Goal: Information Seeking & Learning: Learn about a topic

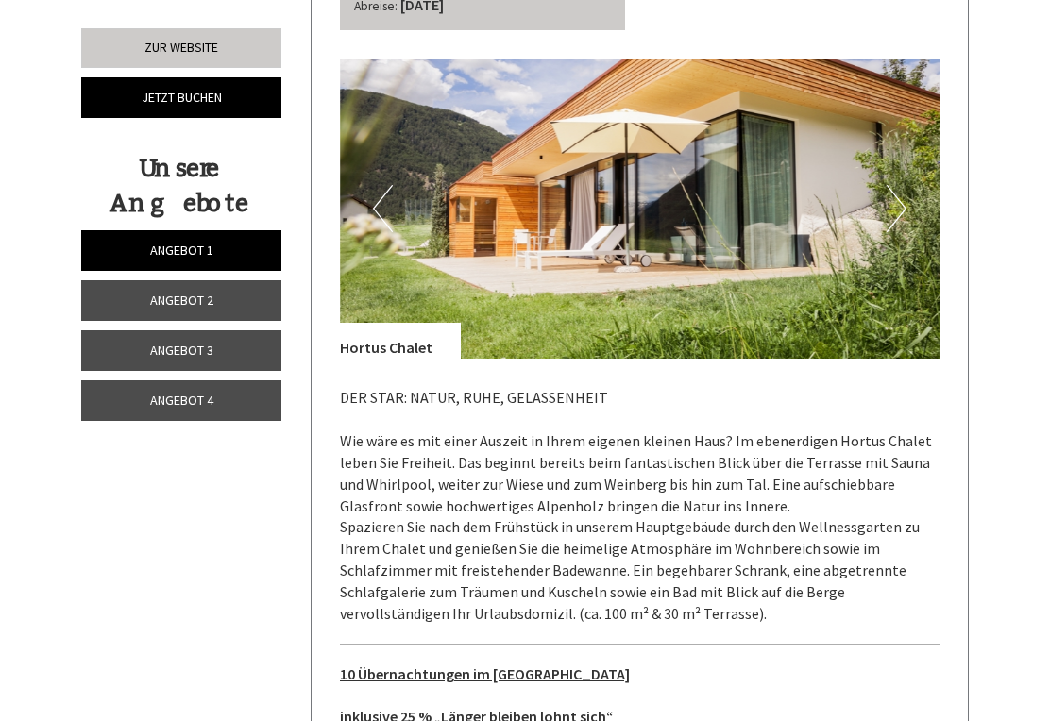
scroll to position [853, 0]
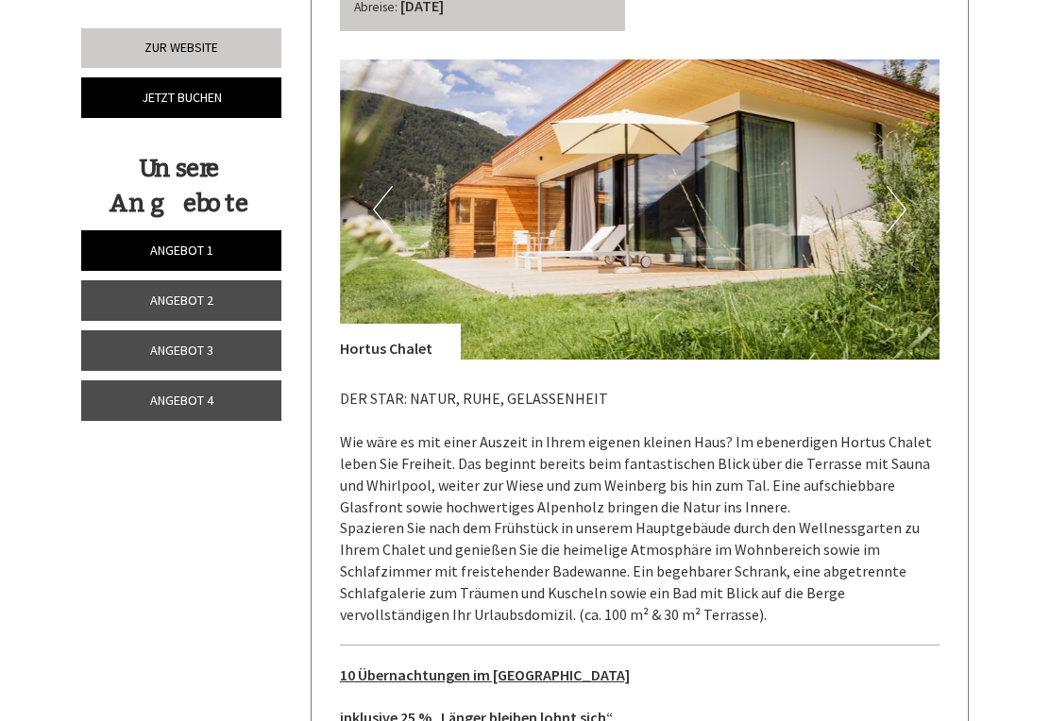
click at [904, 186] on button "Next" at bounding box center [896, 209] width 20 height 47
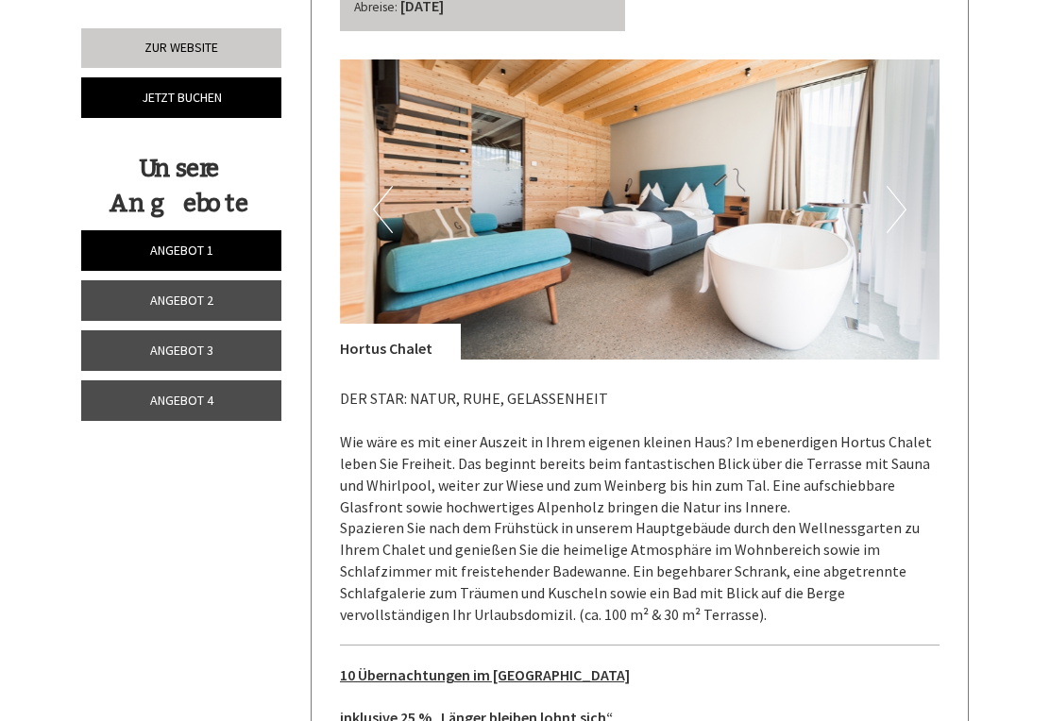
click at [909, 186] on img at bounding box center [640, 209] width 600 height 300
click at [918, 178] on img at bounding box center [640, 209] width 600 height 300
click at [911, 190] on img at bounding box center [640, 209] width 600 height 300
click at [917, 183] on img at bounding box center [640, 209] width 600 height 300
click at [912, 176] on img at bounding box center [640, 209] width 600 height 300
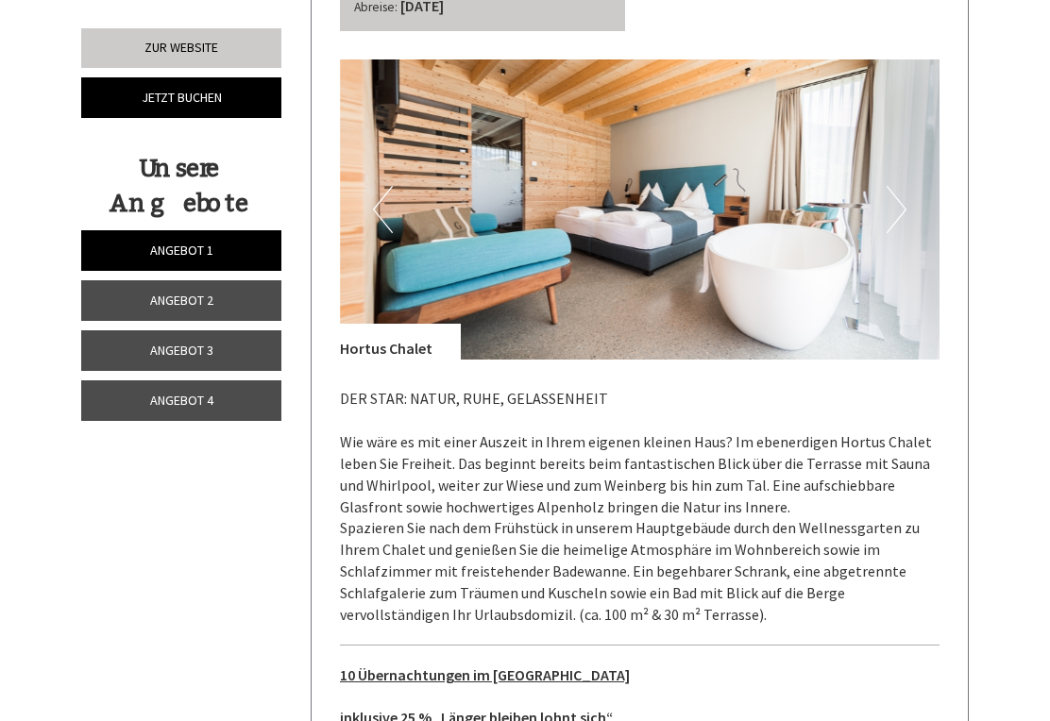
click at [899, 186] on button "Next" at bounding box center [896, 209] width 20 height 47
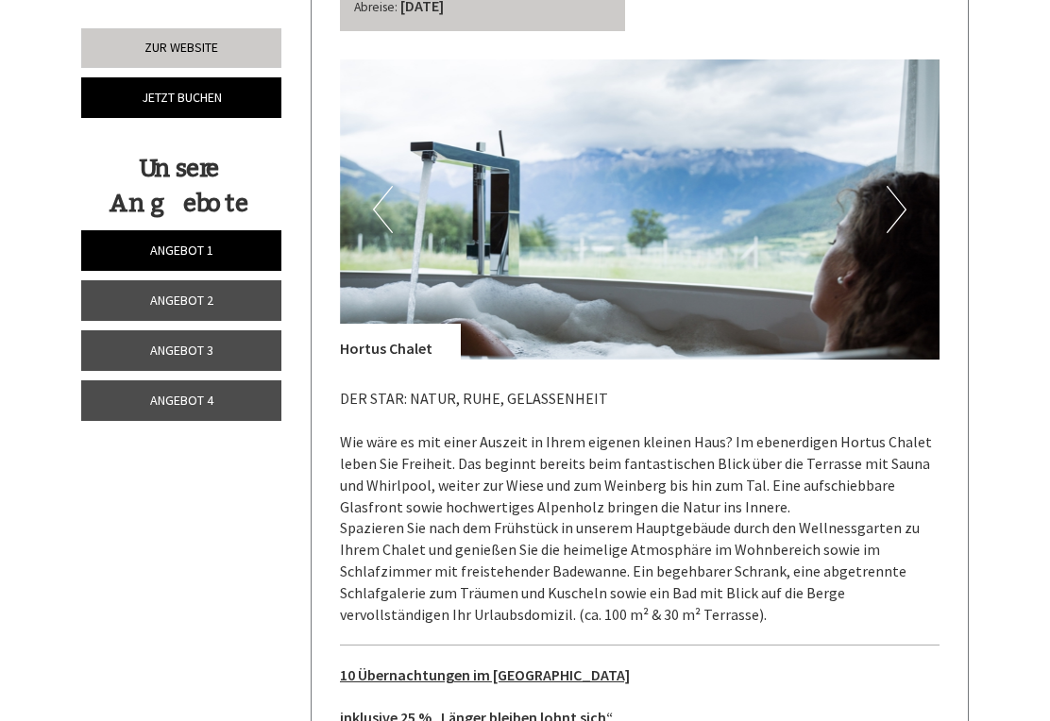
click at [898, 186] on button "Next" at bounding box center [896, 209] width 20 height 47
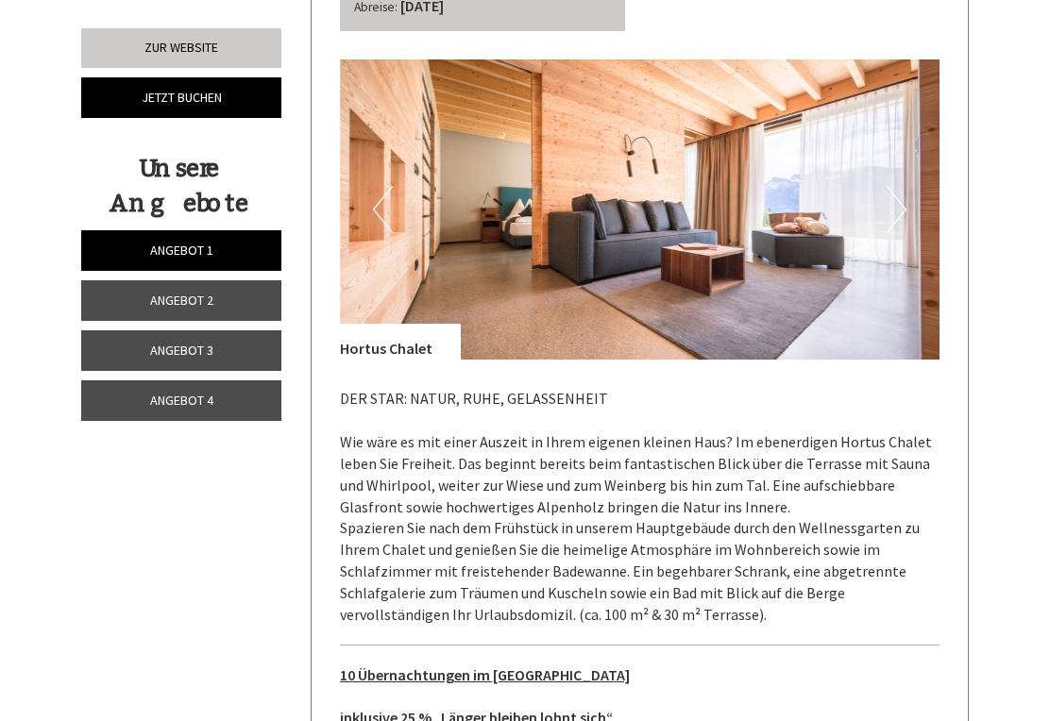
click at [370, 179] on img at bounding box center [640, 209] width 600 height 300
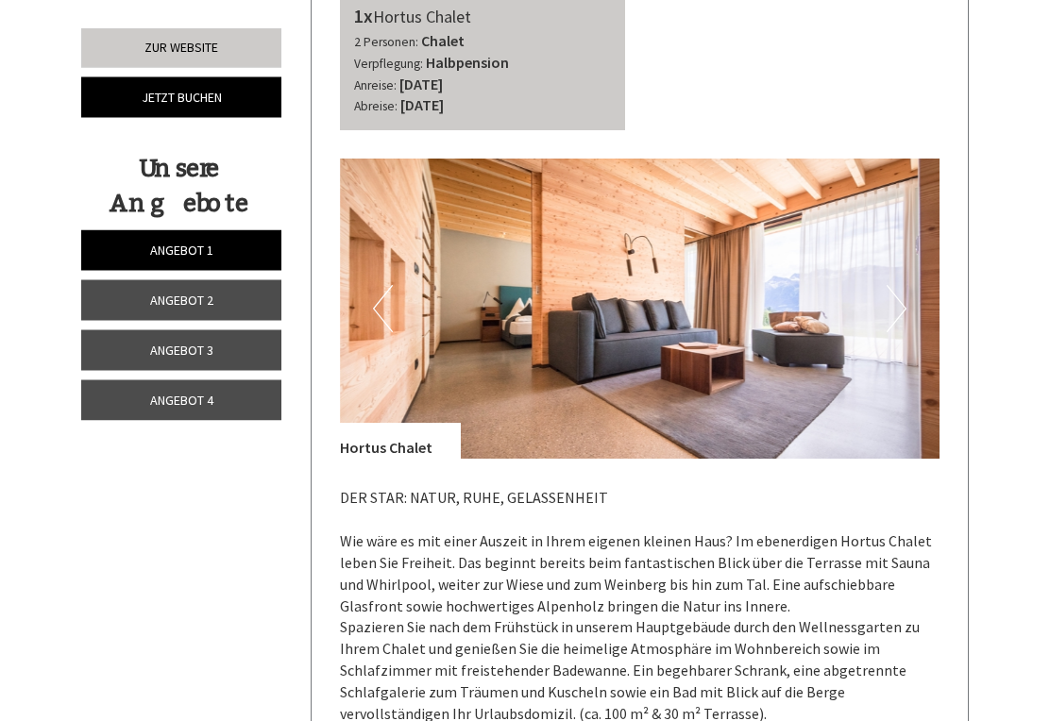
scroll to position [754, 0]
click at [364, 271] on img at bounding box center [640, 309] width 600 height 300
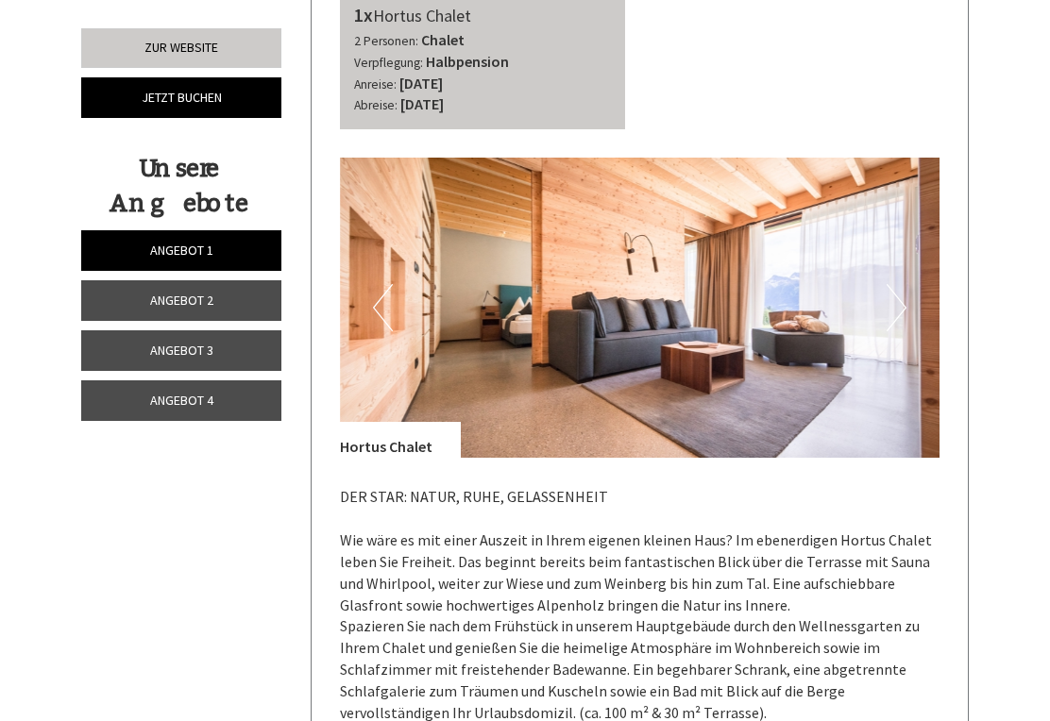
click at [393, 274] on img at bounding box center [640, 308] width 600 height 300
click at [375, 287] on button "Previous" at bounding box center [383, 307] width 20 height 47
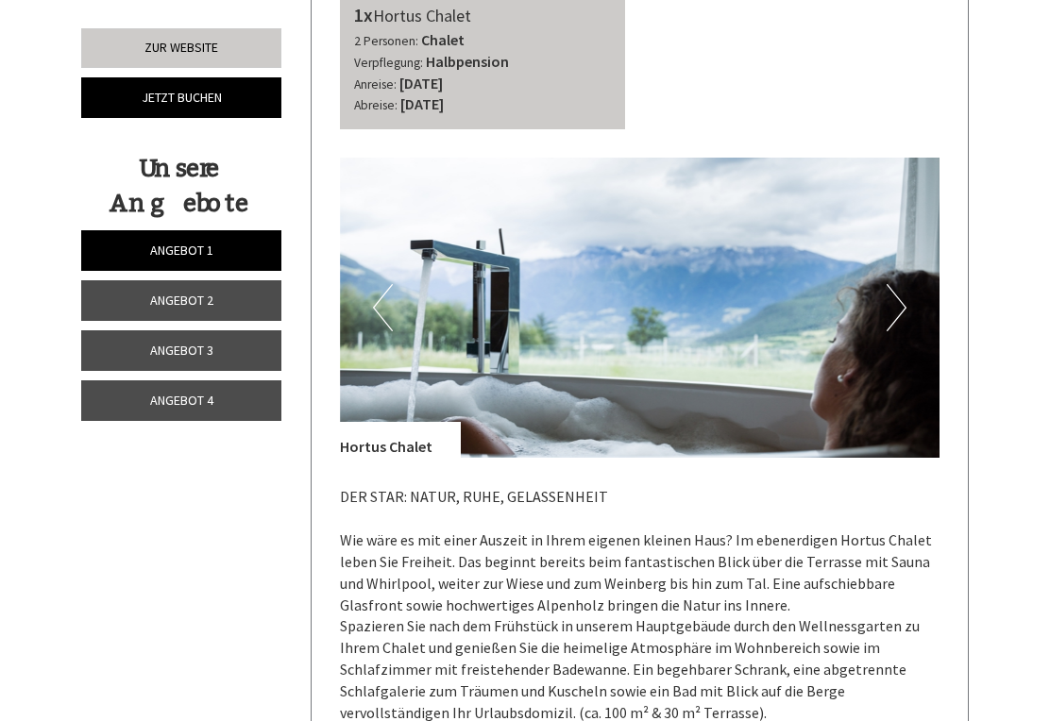
click at [897, 284] on button "Next" at bounding box center [896, 307] width 20 height 47
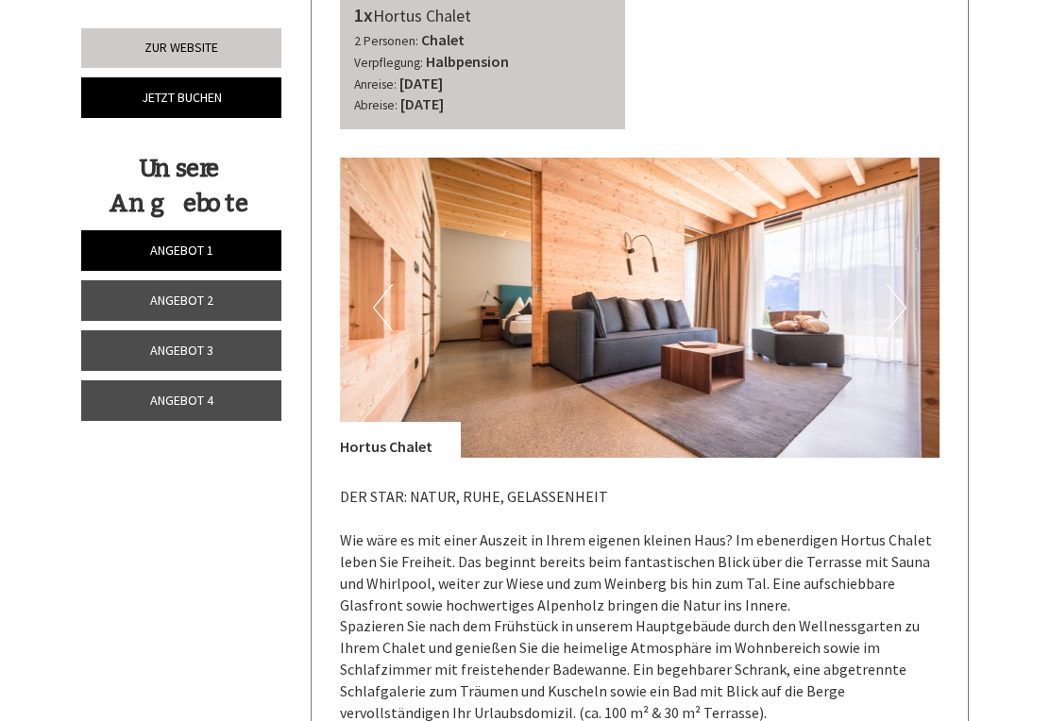
click at [903, 284] on button "Next" at bounding box center [896, 307] width 20 height 47
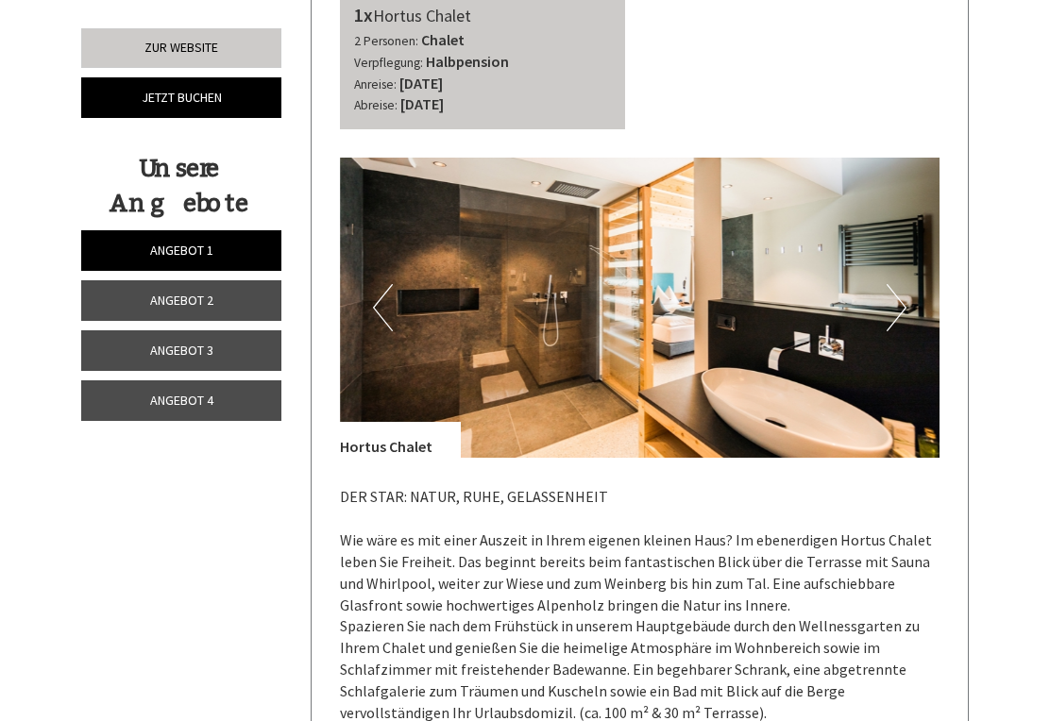
click at [897, 284] on button "Next" at bounding box center [896, 307] width 20 height 47
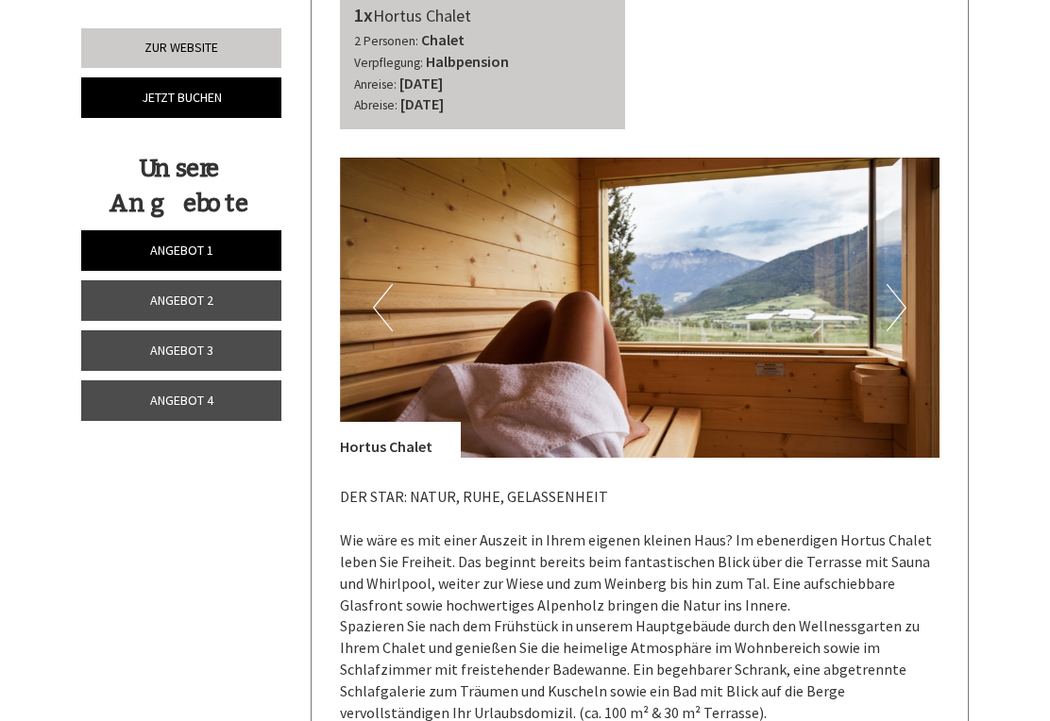
click at [904, 284] on button "Next" at bounding box center [896, 307] width 20 height 47
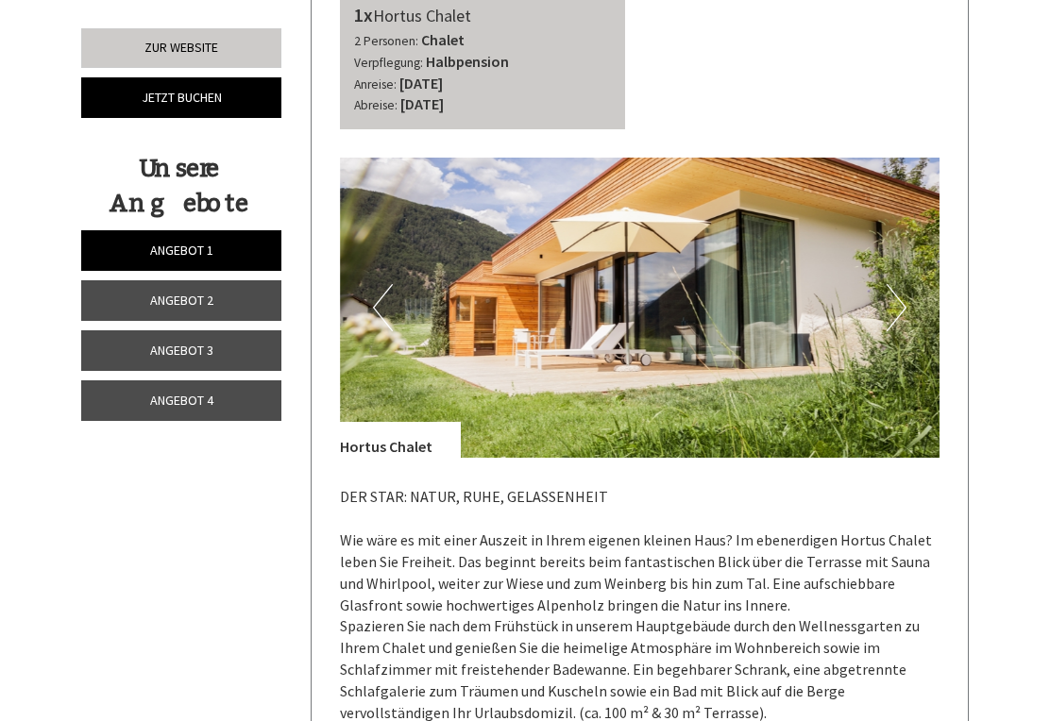
click at [897, 284] on button "Next" at bounding box center [896, 307] width 20 height 47
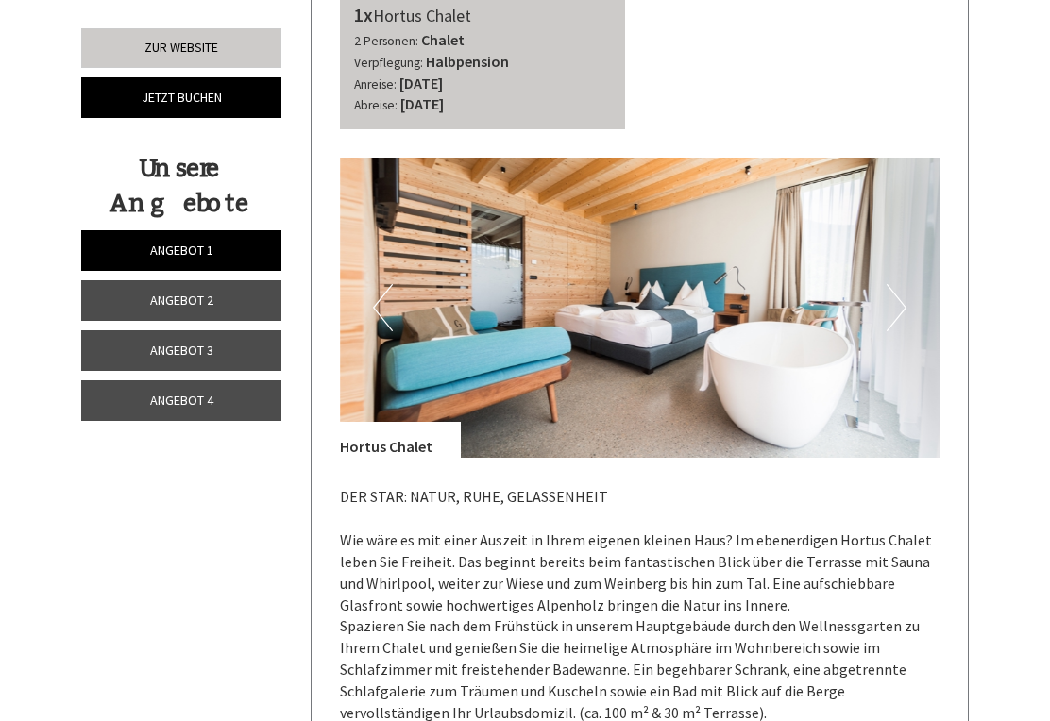
click at [352, 260] on img at bounding box center [640, 308] width 600 height 300
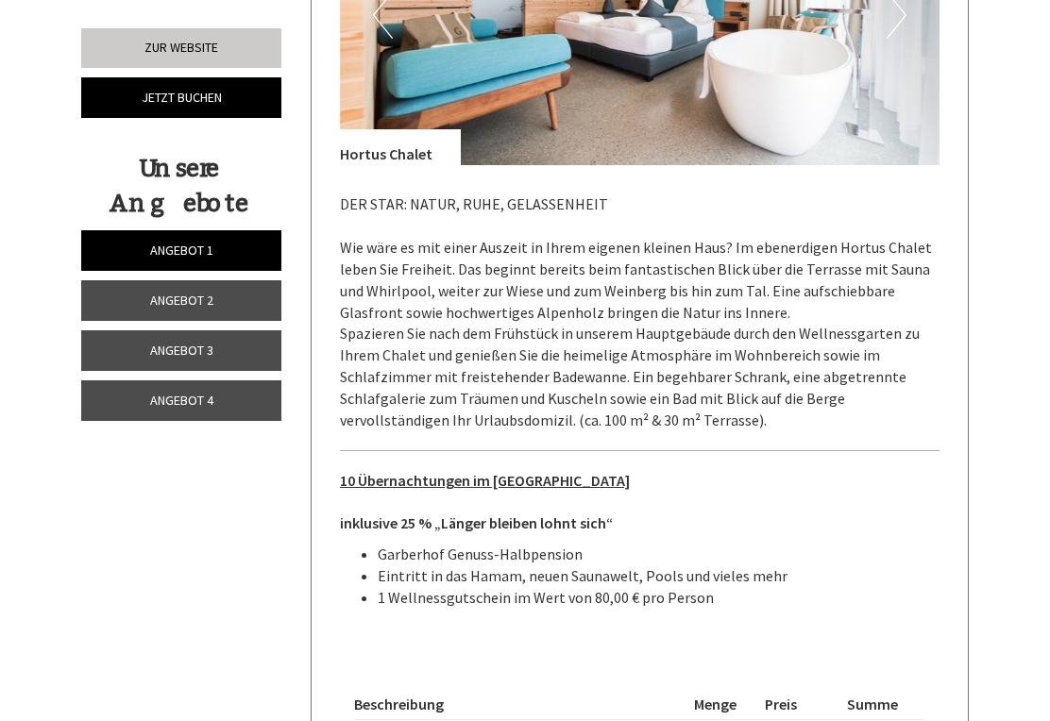
click at [195, 297] on span "Angebot 2" at bounding box center [181, 300] width 63 height 17
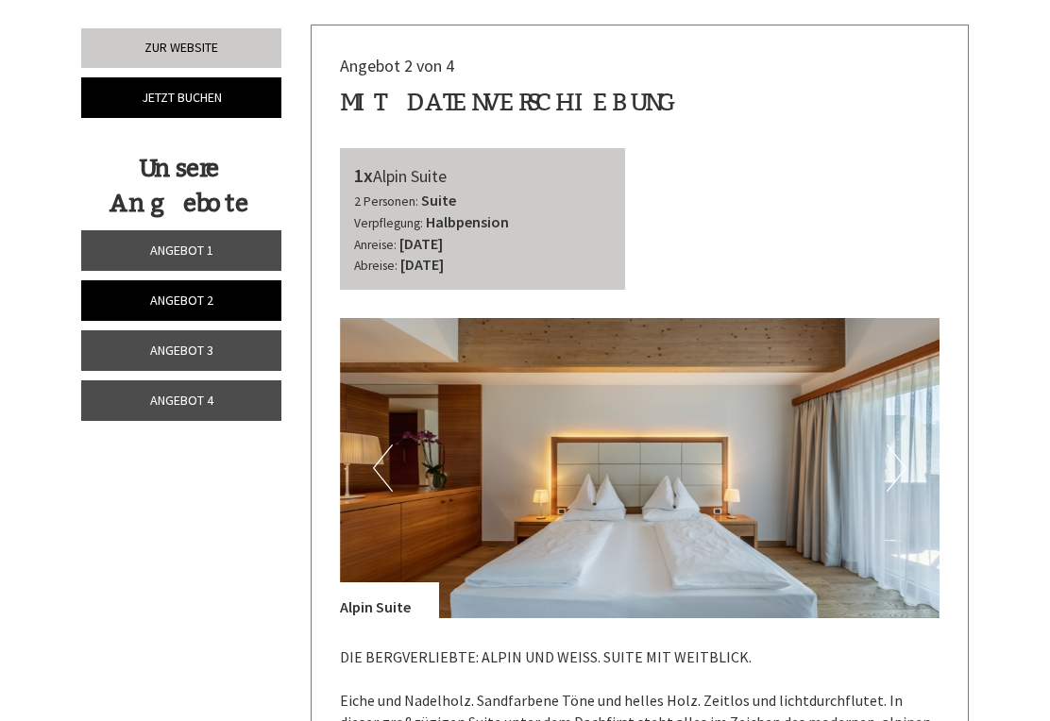
click at [226, 248] on link "Angebot 1" at bounding box center [181, 250] width 200 height 41
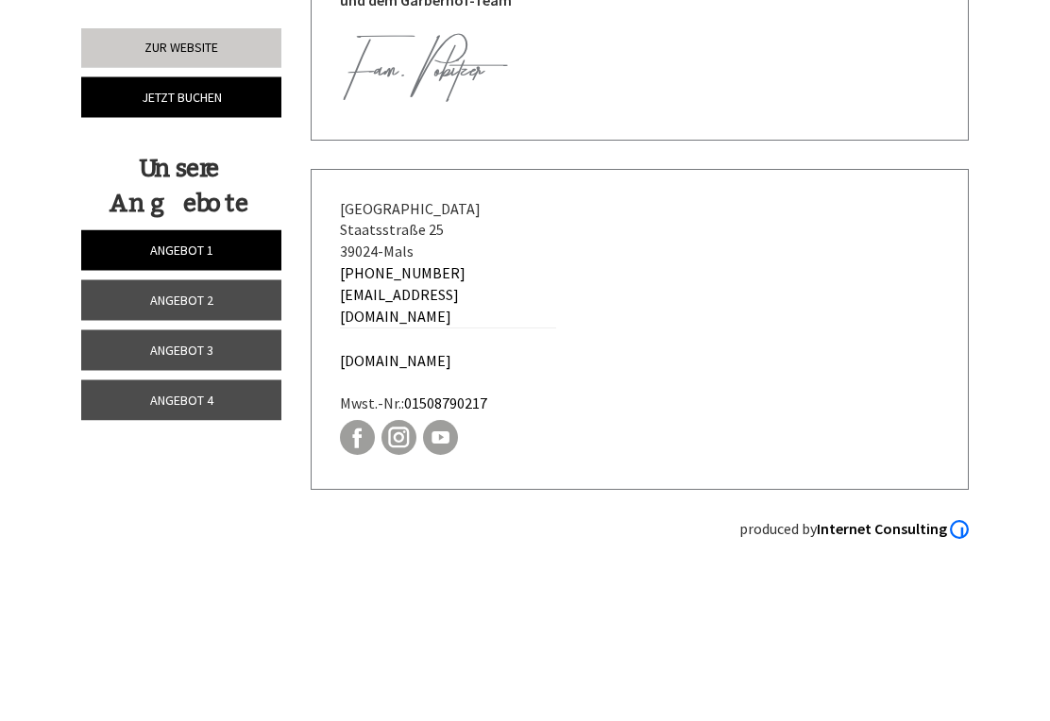
scroll to position [4968, 0]
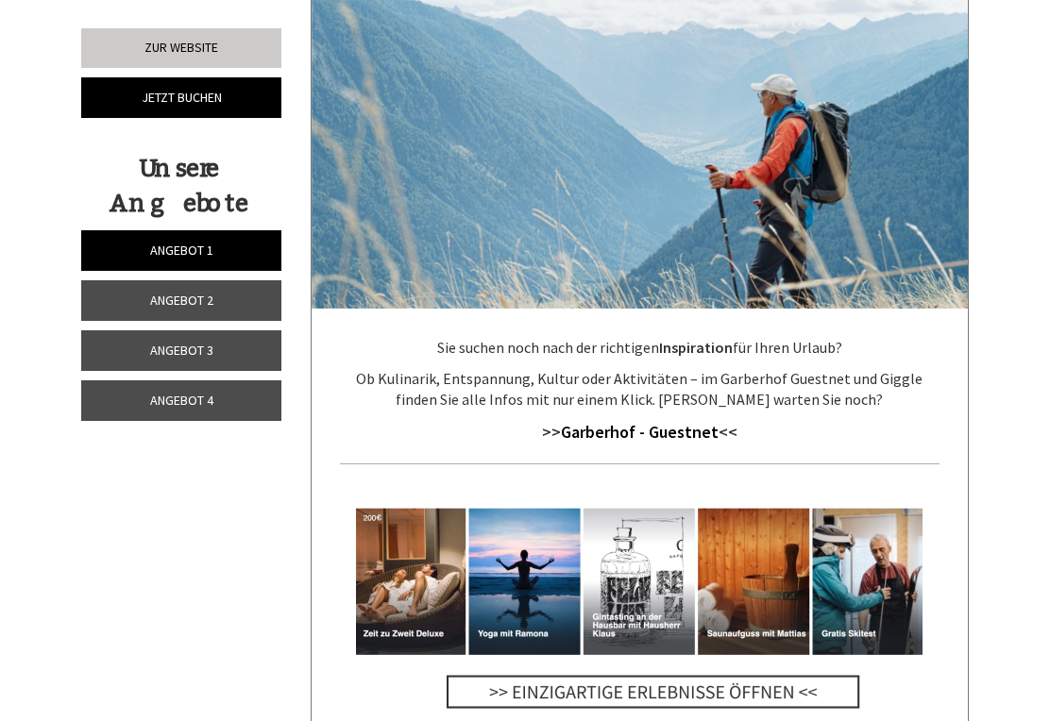
click at [226, 285] on link "Angebot 2" at bounding box center [181, 300] width 200 height 41
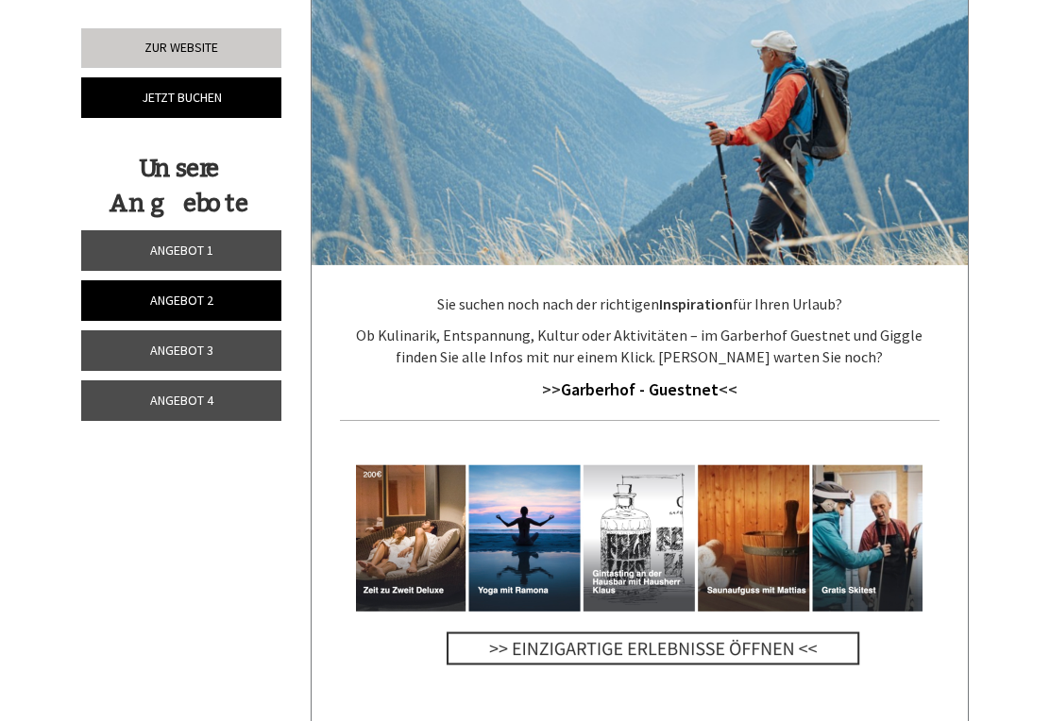
scroll to position [595, 0]
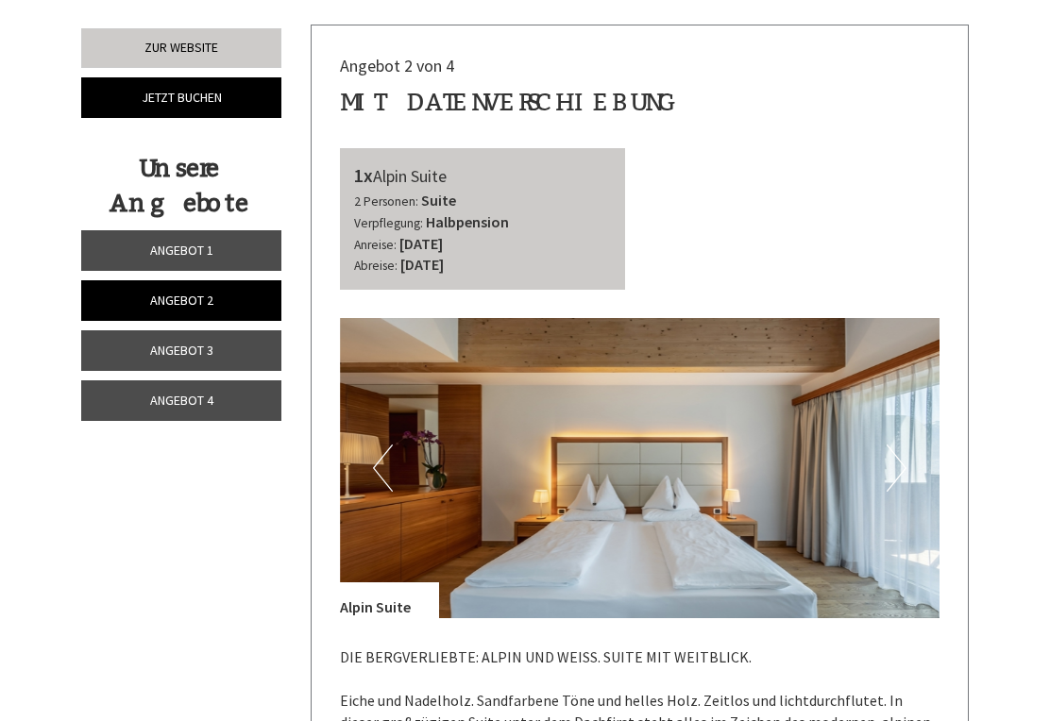
click at [898, 445] on button "Next" at bounding box center [896, 468] width 20 height 47
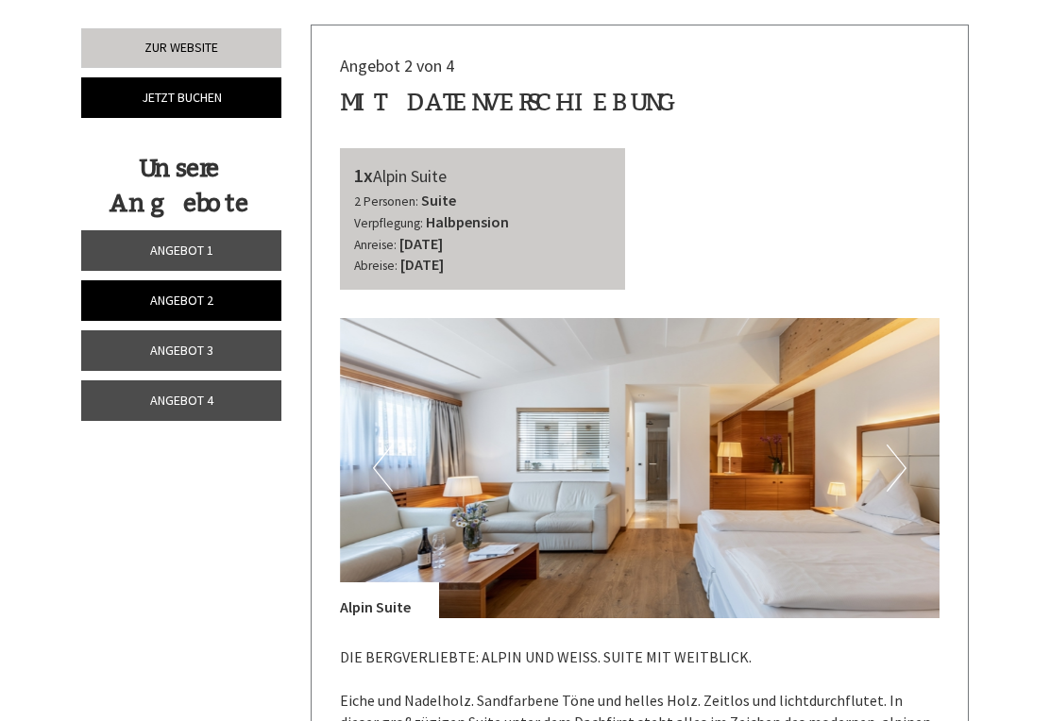
click at [897, 445] on button "Next" at bounding box center [896, 468] width 20 height 47
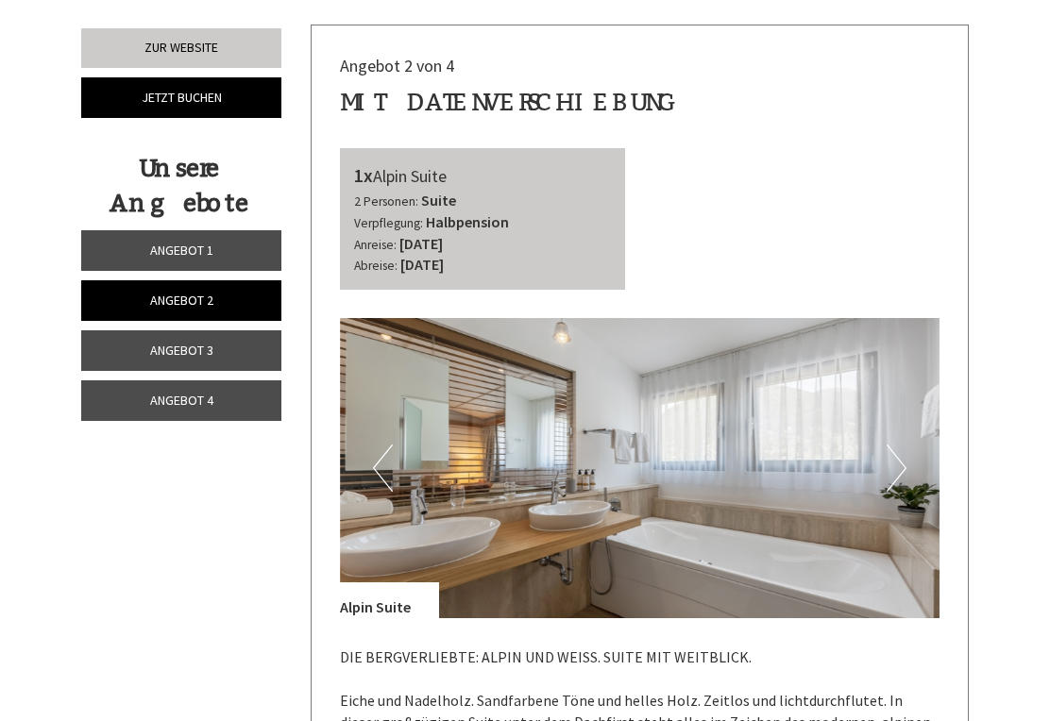
click at [896, 445] on button "Next" at bounding box center [896, 468] width 20 height 47
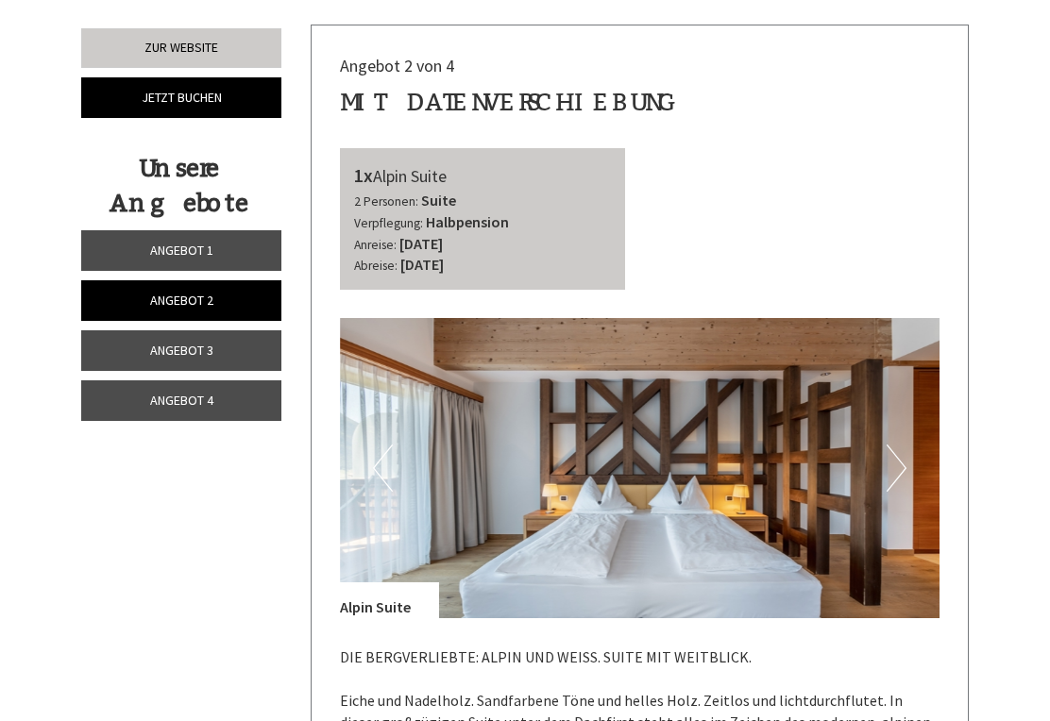
click at [894, 445] on button "Next" at bounding box center [896, 468] width 20 height 47
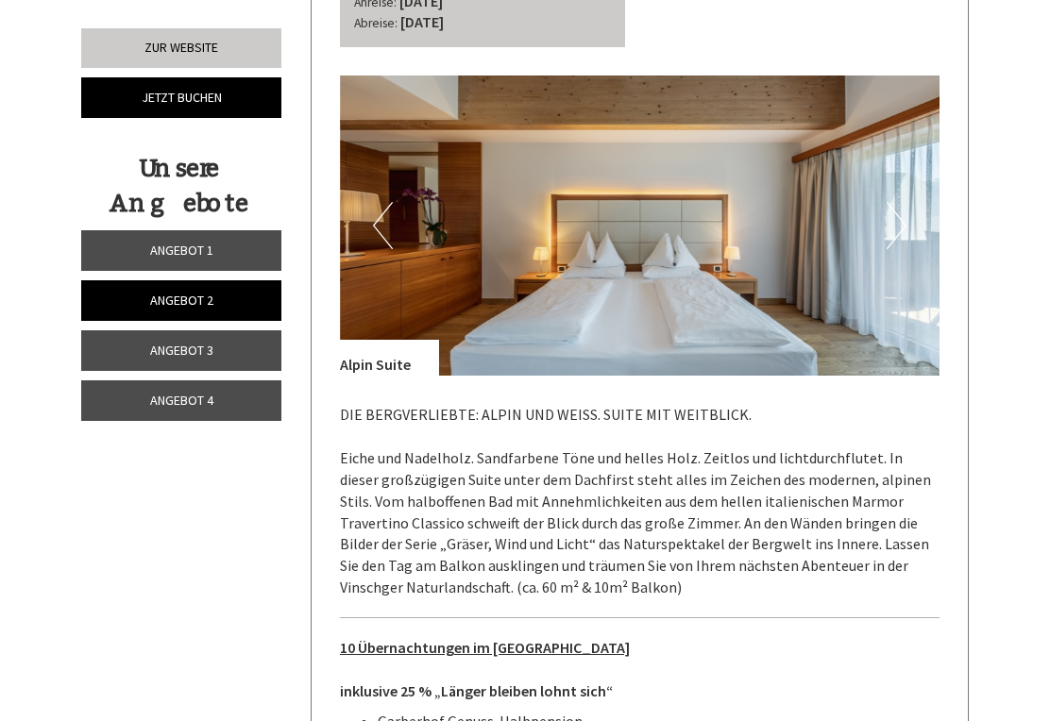
scroll to position [836, 0]
click at [898, 203] on button "Next" at bounding box center [896, 226] width 20 height 47
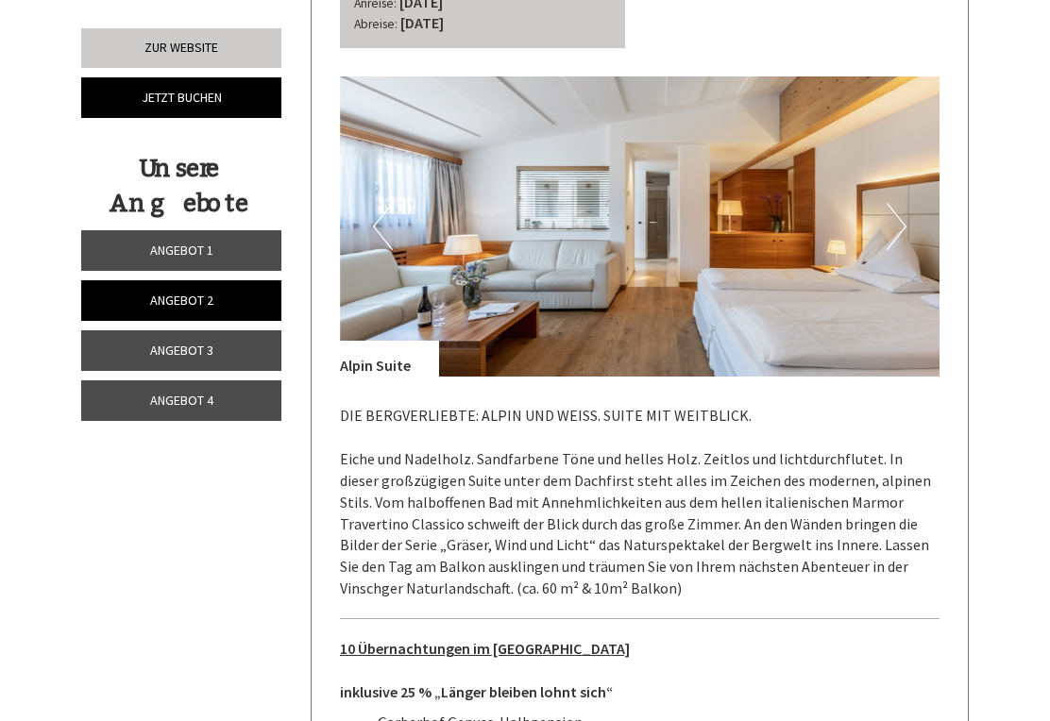
click at [885, 202] on img at bounding box center [640, 226] width 600 height 300
click at [891, 203] on button "Next" at bounding box center [896, 226] width 20 height 47
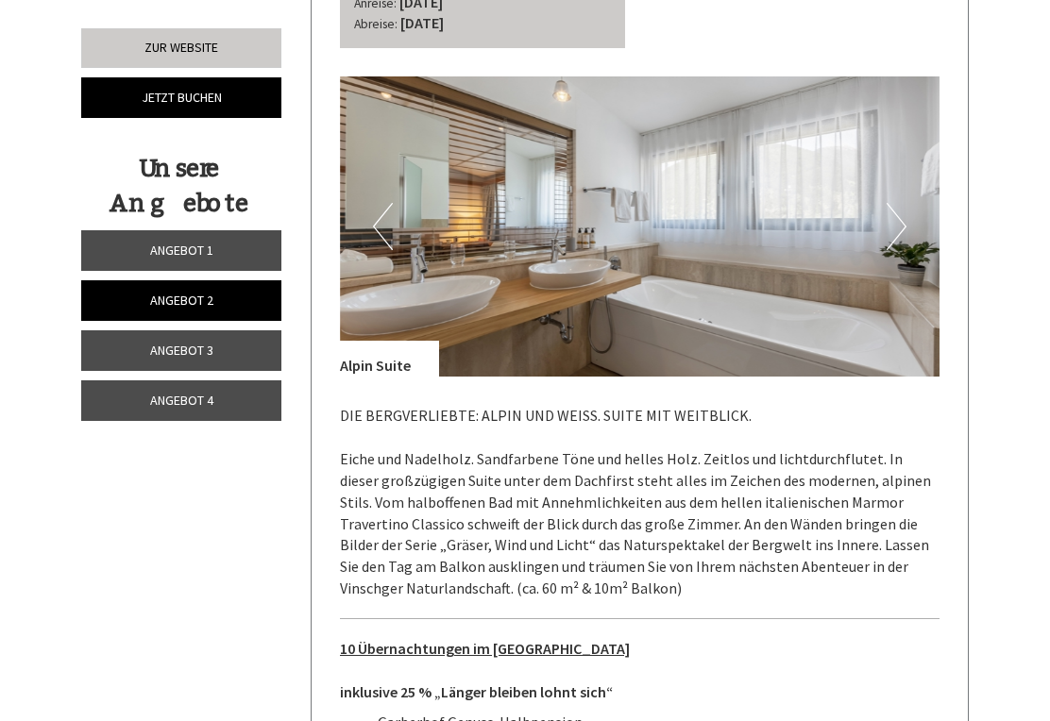
click at [898, 203] on button "Next" at bounding box center [896, 226] width 20 height 47
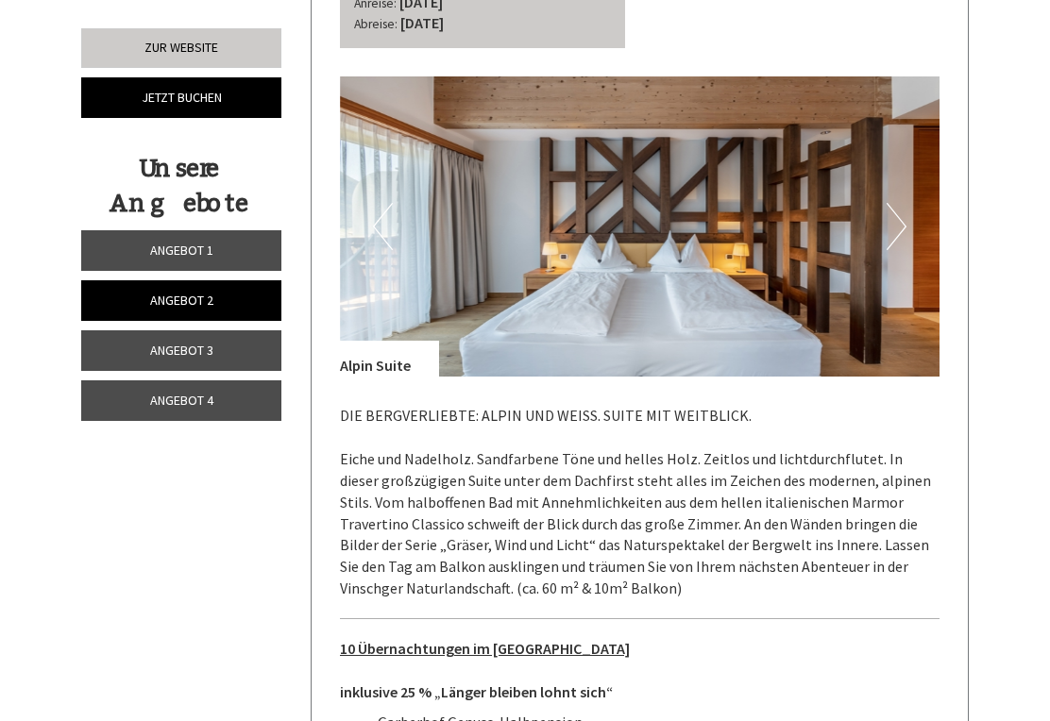
click at [895, 205] on button "Next" at bounding box center [896, 226] width 20 height 47
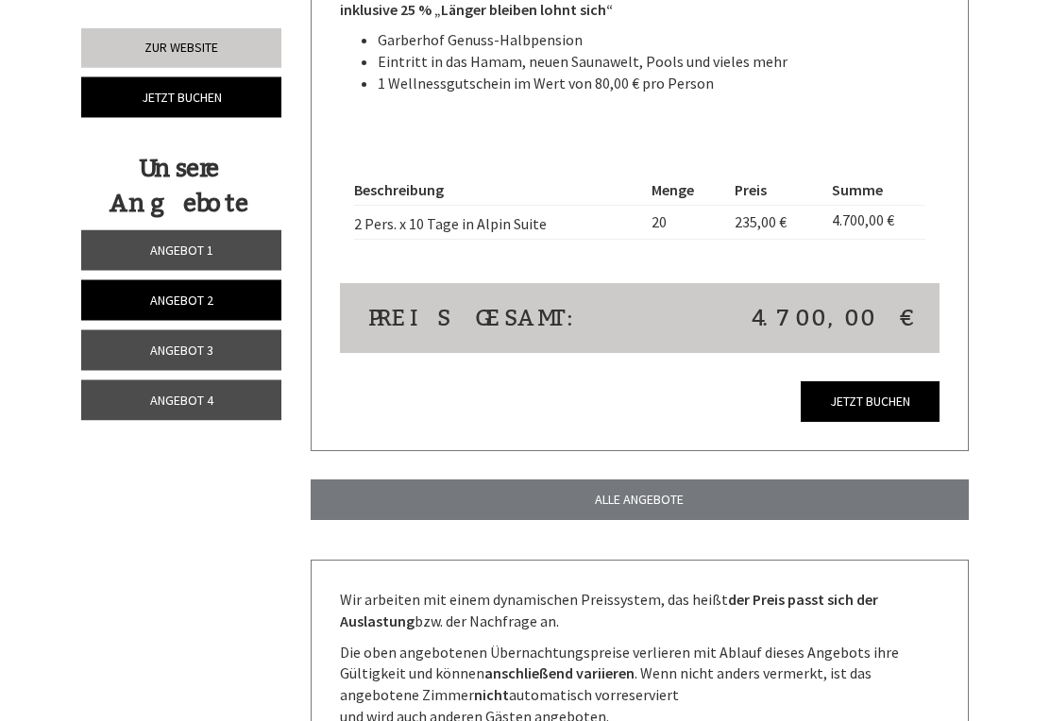
scroll to position [1519, 0]
click at [227, 359] on link "Angebot 3" at bounding box center [181, 350] width 200 height 41
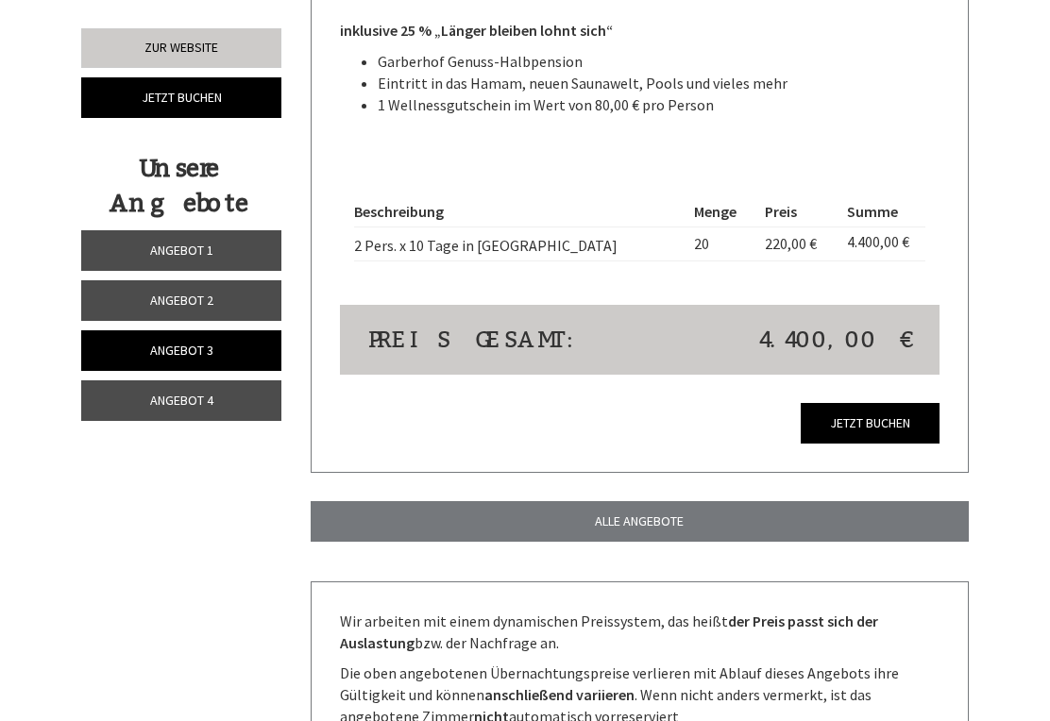
scroll to position [595, 0]
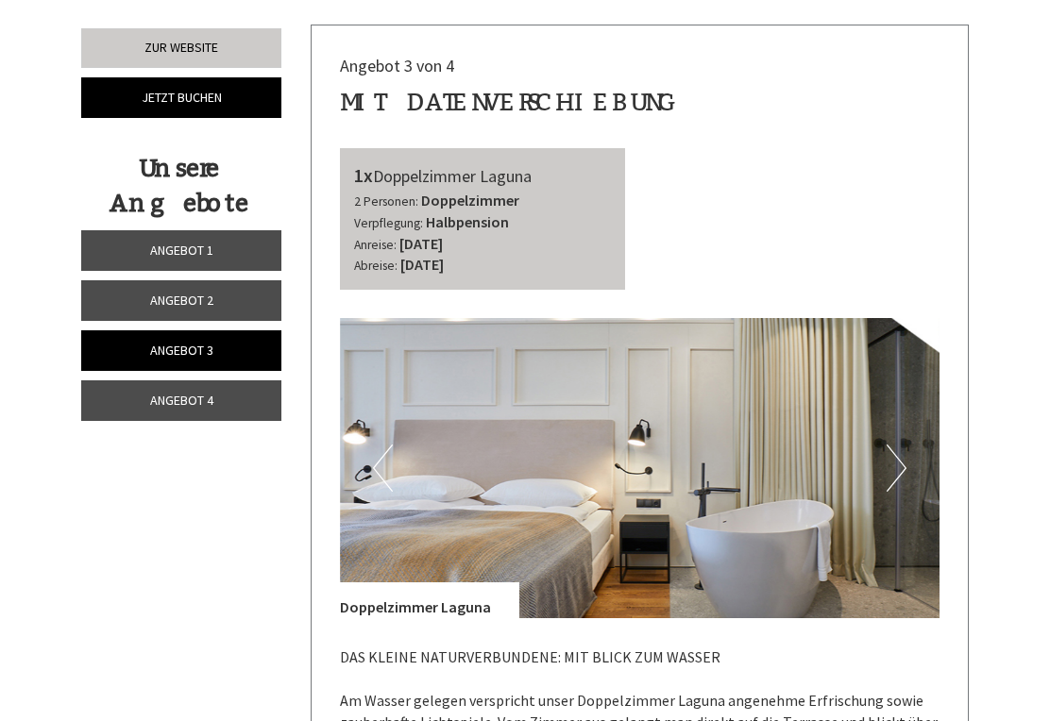
click at [901, 445] on button "Next" at bounding box center [896, 468] width 20 height 47
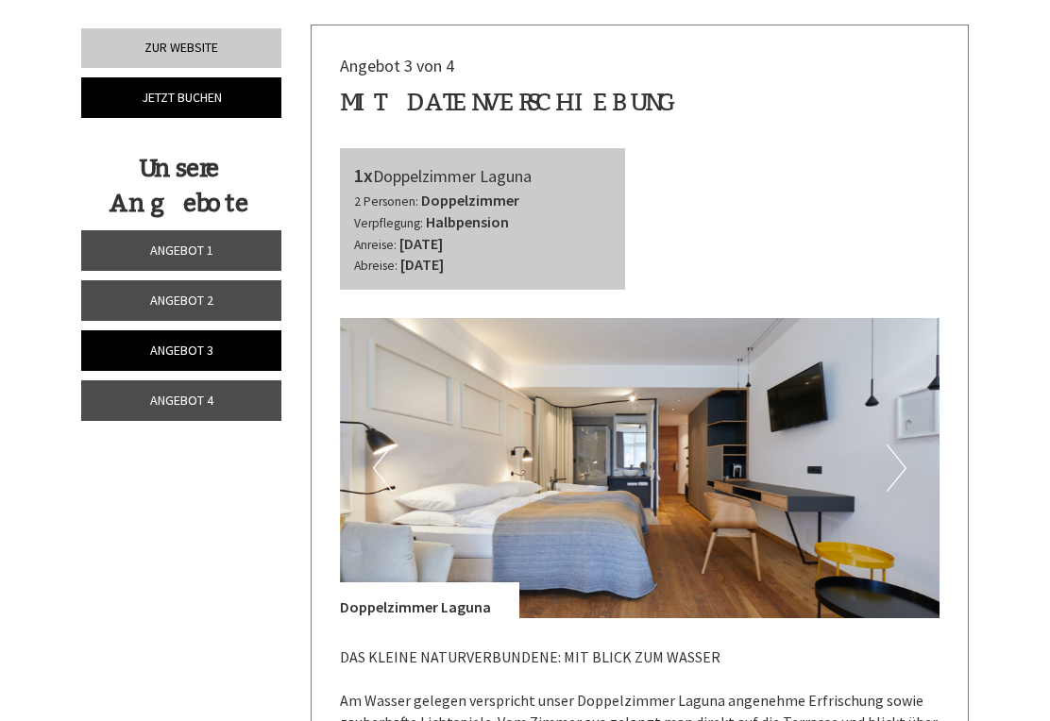
click at [901, 445] on button "Next" at bounding box center [896, 468] width 20 height 47
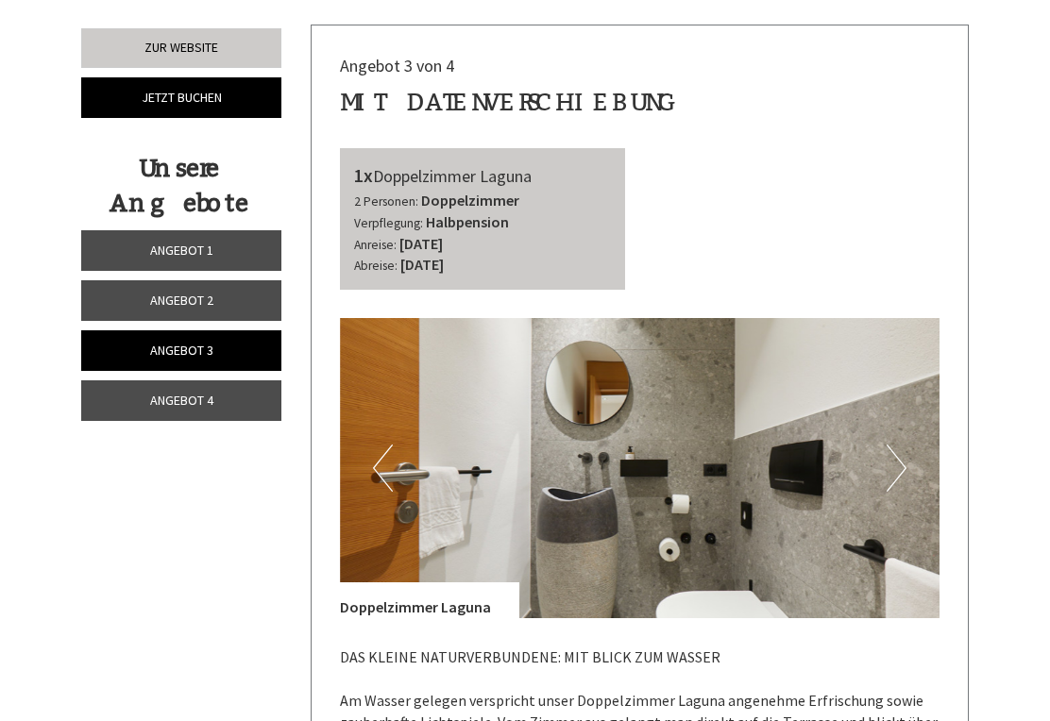
click at [894, 445] on button "Next" at bounding box center [896, 468] width 20 height 47
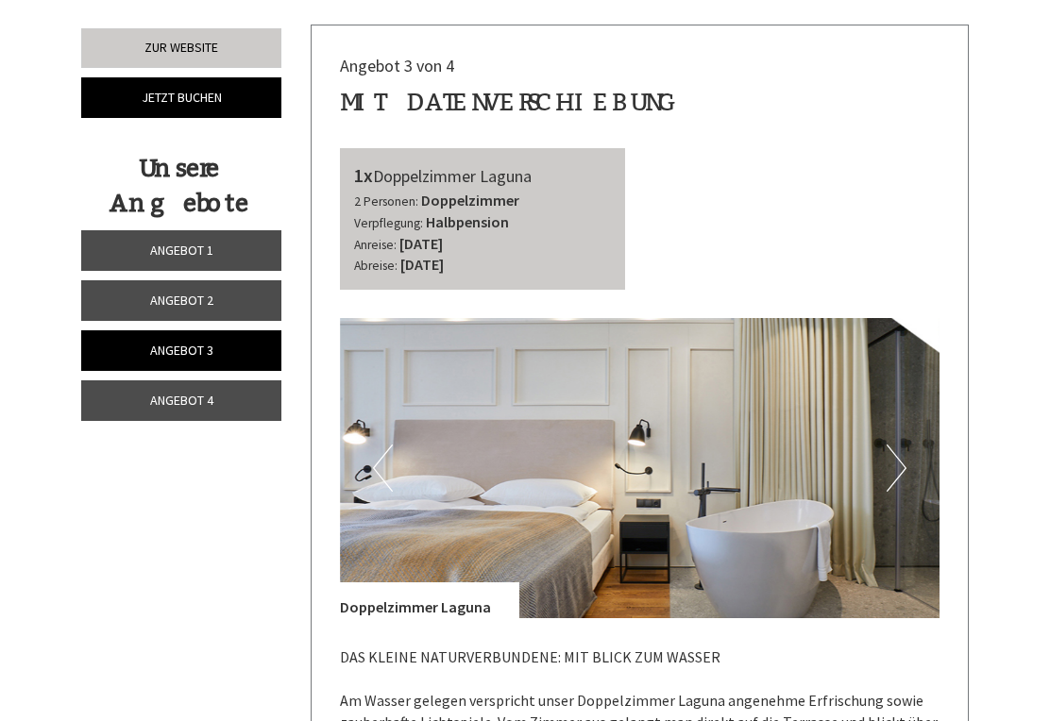
click at [903, 445] on button "Next" at bounding box center [896, 468] width 20 height 47
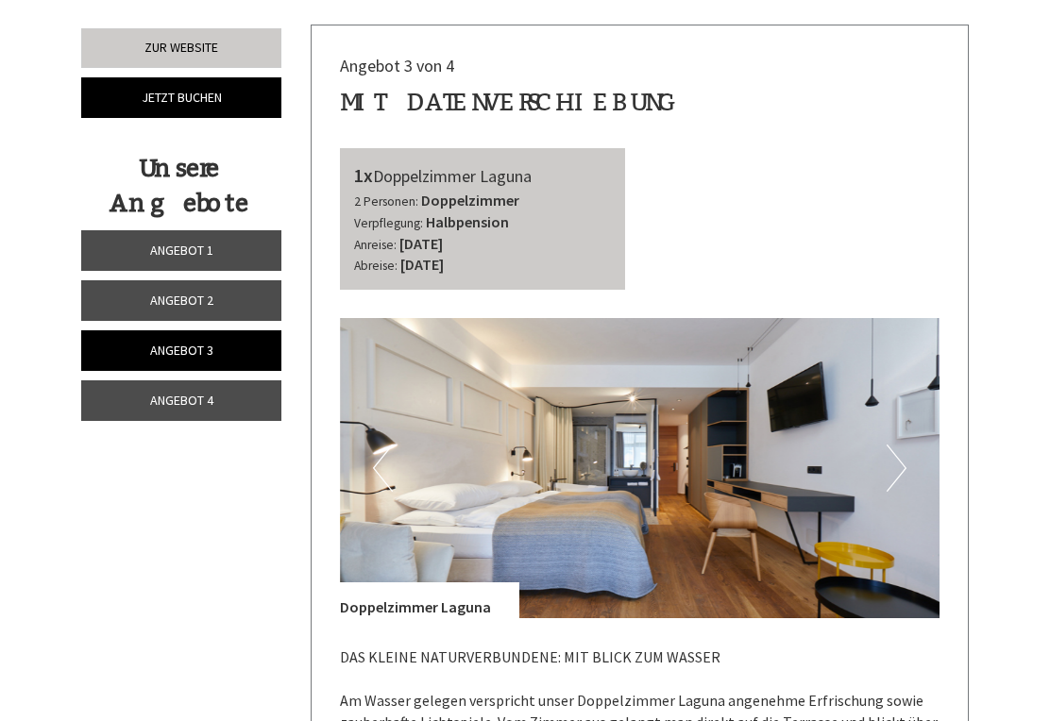
click at [902, 445] on button "Next" at bounding box center [896, 468] width 20 height 47
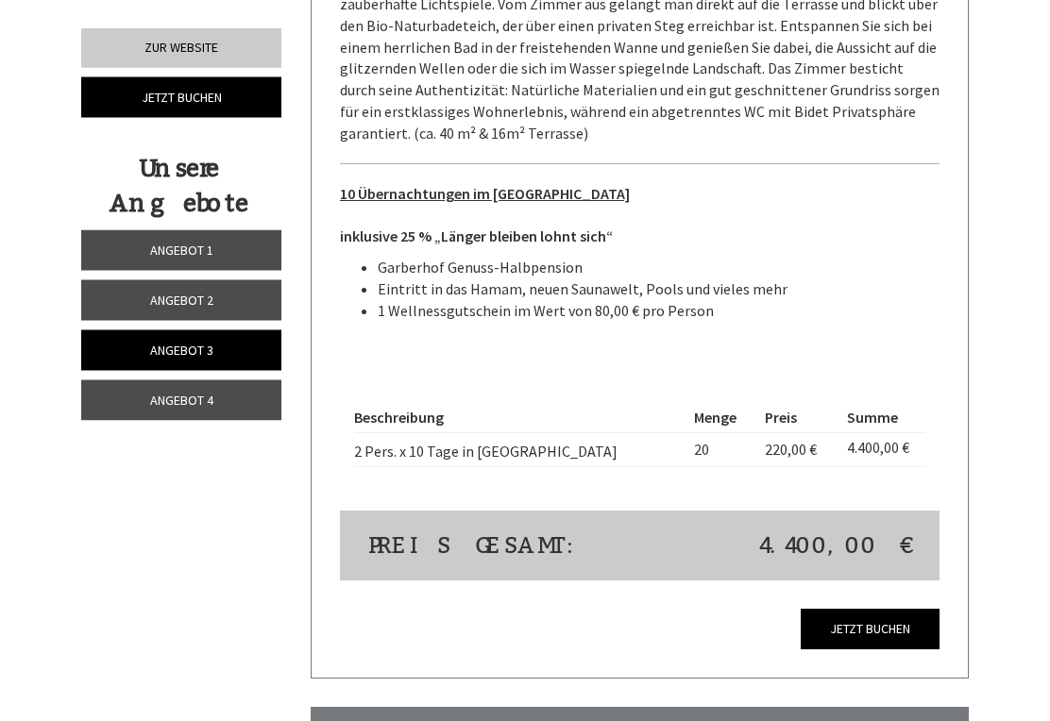
scroll to position [1313, 0]
click at [221, 398] on link "Angebot 4" at bounding box center [181, 400] width 200 height 41
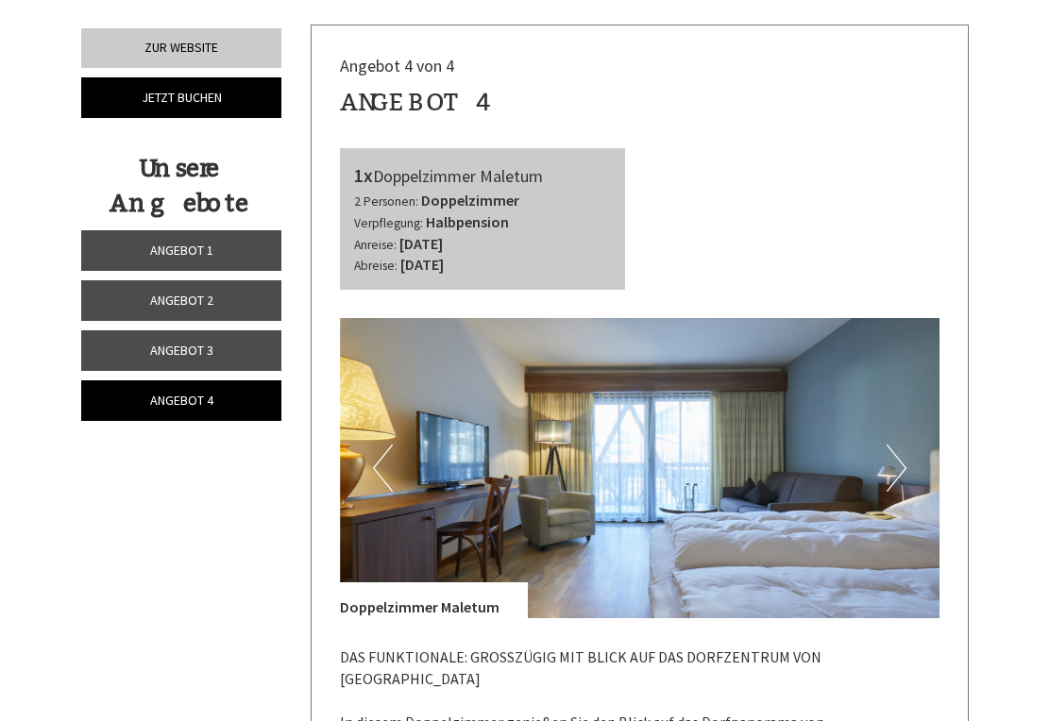
click at [901, 445] on button "Next" at bounding box center [896, 468] width 20 height 47
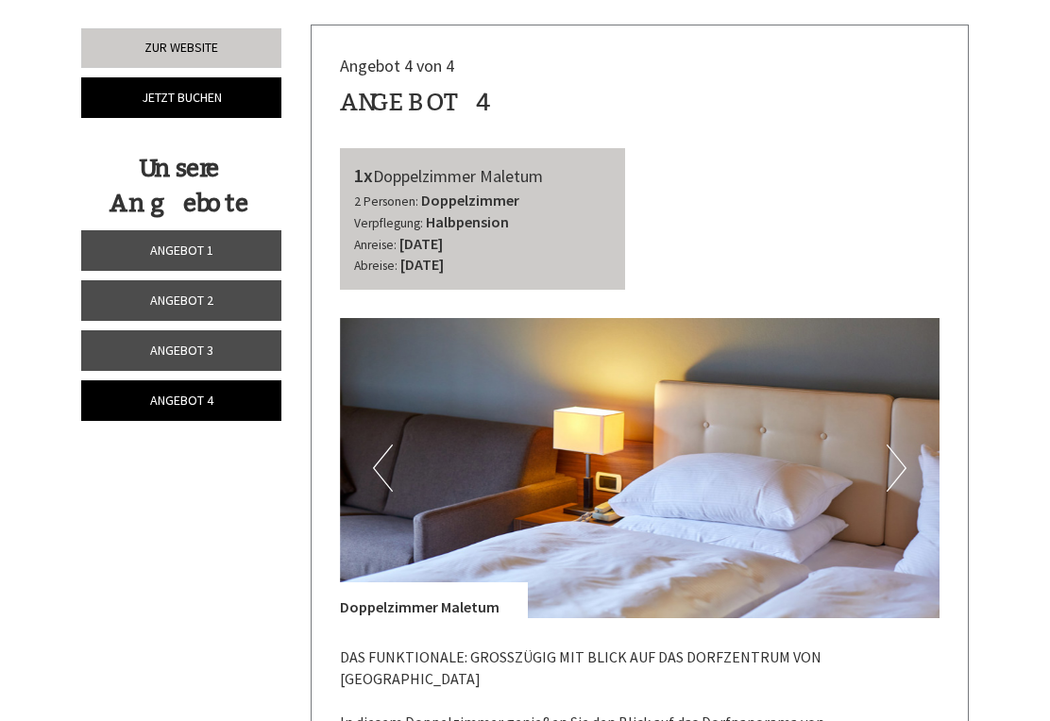
click at [888, 445] on button "Next" at bounding box center [896, 468] width 20 height 47
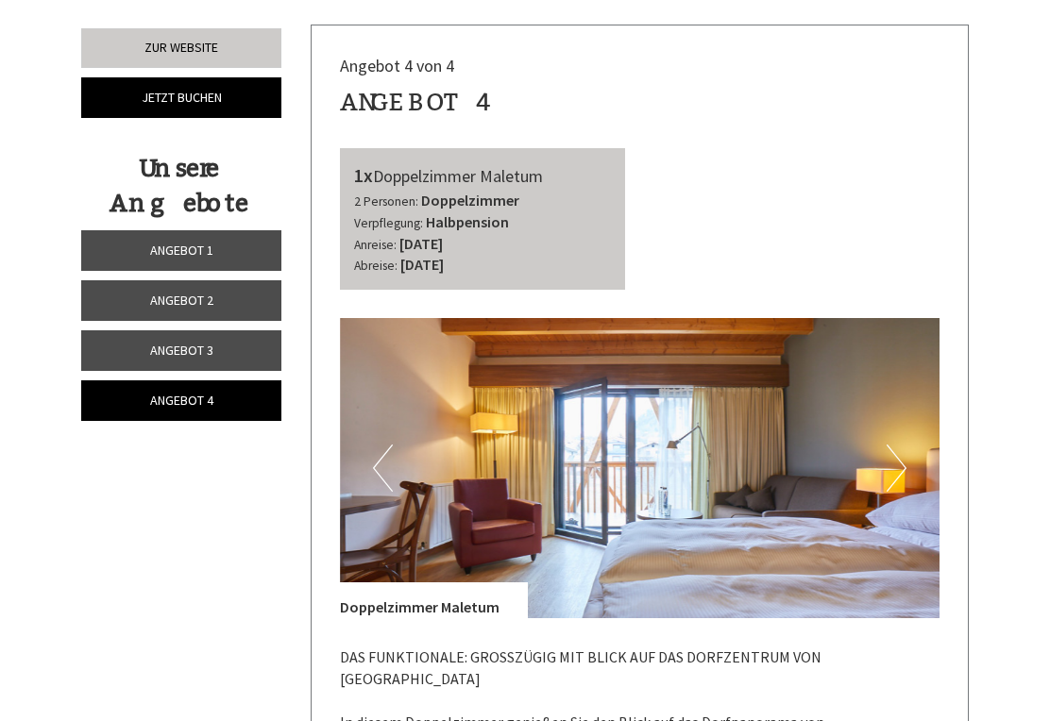
click at [895, 445] on button "Next" at bounding box center [896, 468] width 20 height 47
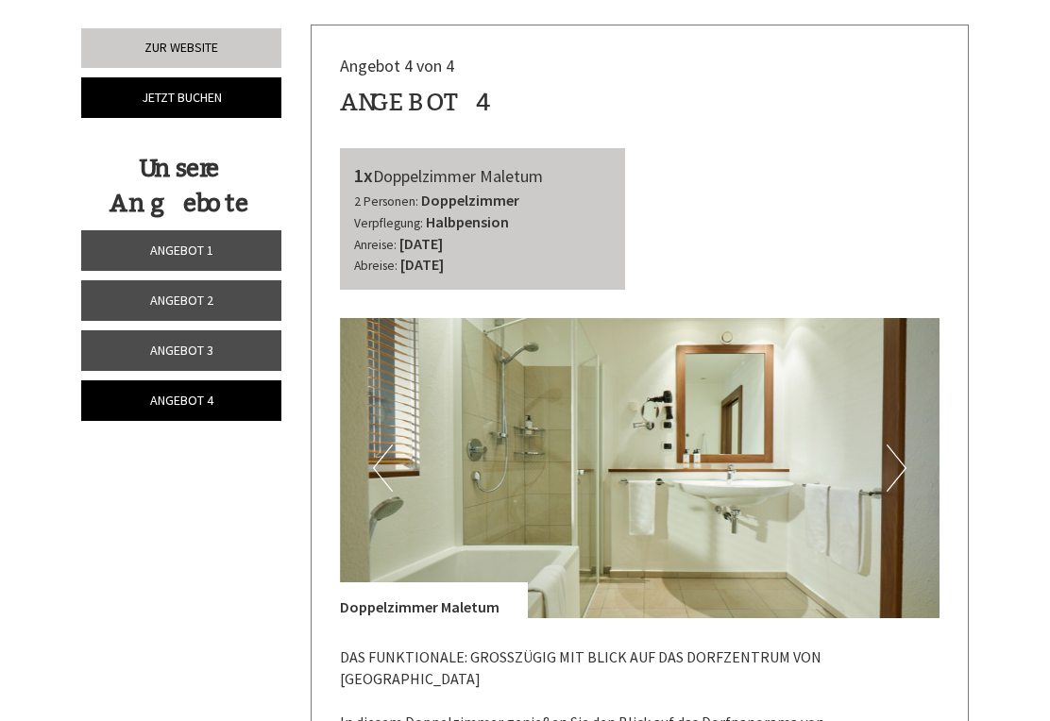
click at [897, 445] on button "Next" at bounding box center [896, 468] width 20 height 47
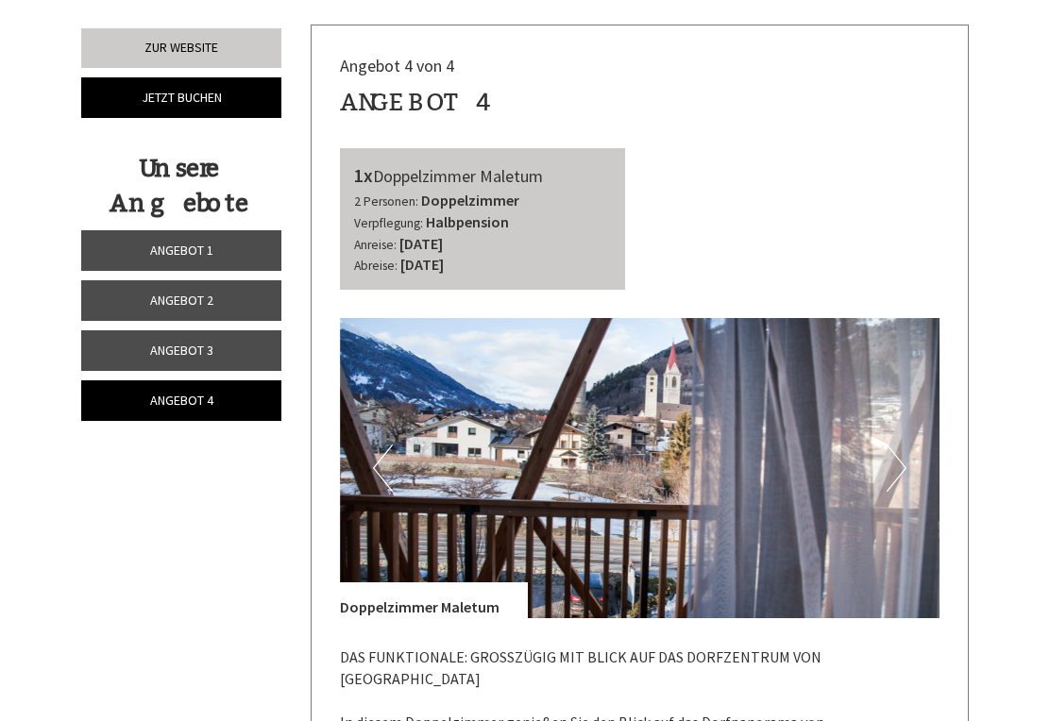
click at [895, 445] on button "Next" at bounding box center [896, 468] width 20 height 47
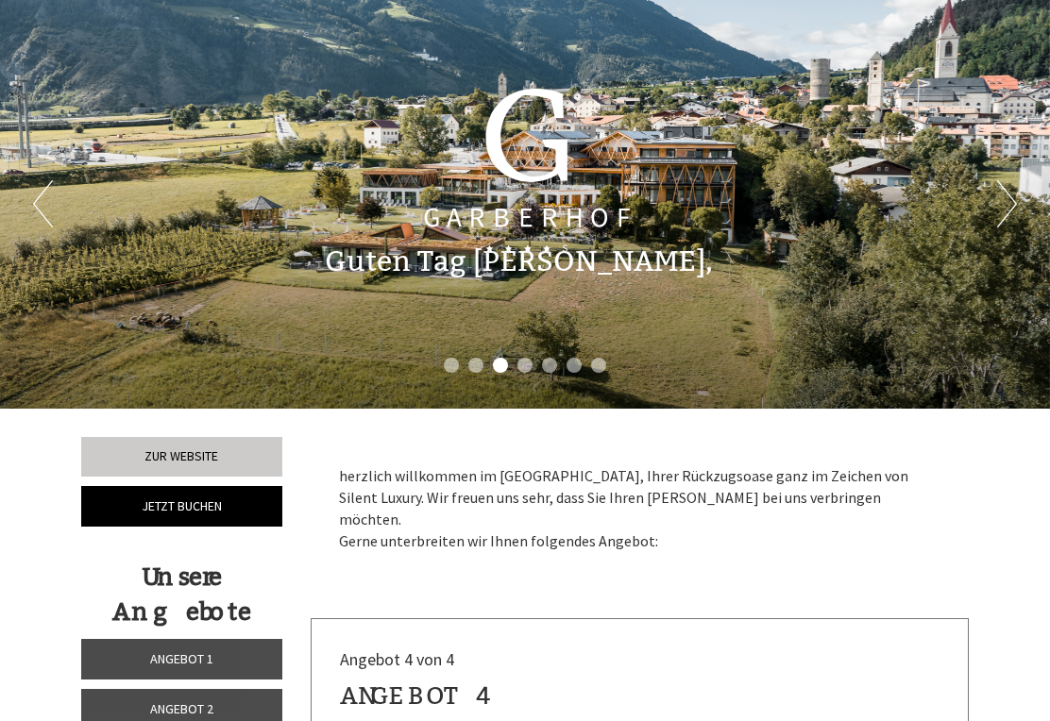
scroll to position [0, 0]
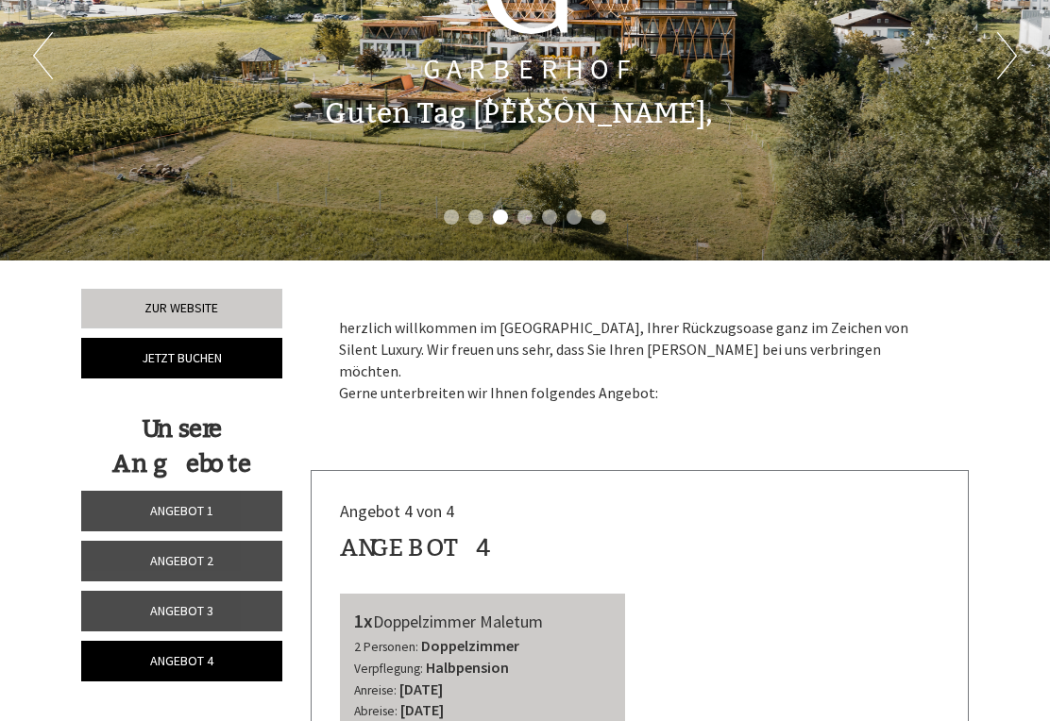
click at [237, 600] on link "Angebot 3" at bounding box center [181, 611] width 201 height 41
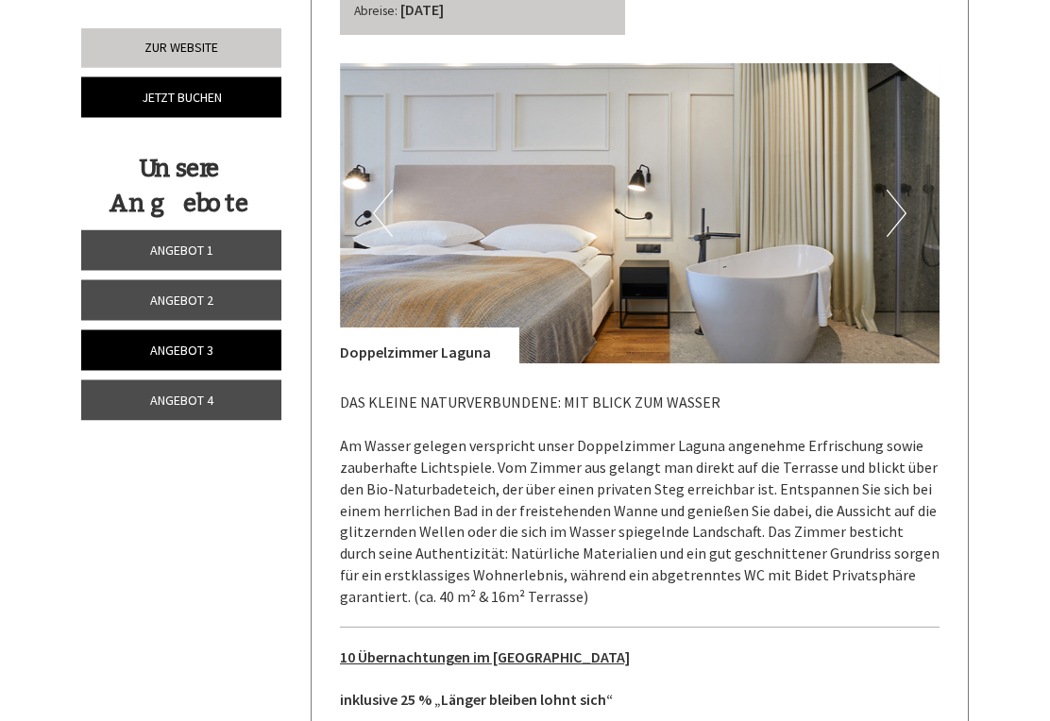
scroll to position [850, 0]
click at [895, 190] on button "Next" at bounding box center [896, 213] width 20 height 47
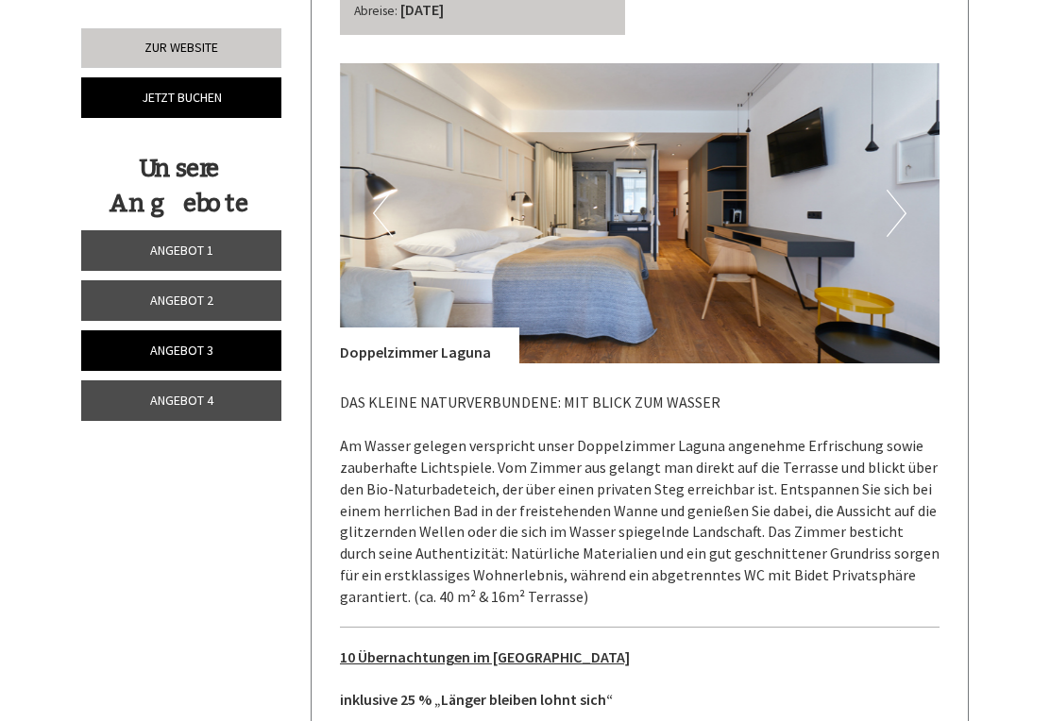
click at [899, 190] on button "Next" at bounding box center [896, 213] width 20 height 47
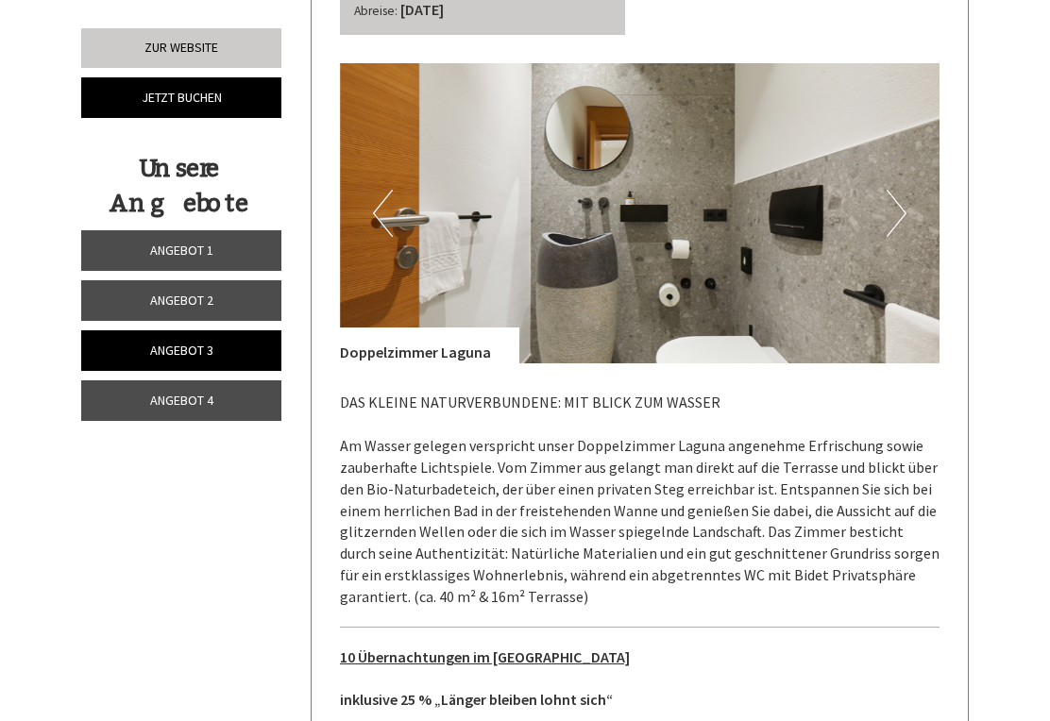
click at [899, 190] on button "Next" at bounding box center [896, 213] width 20 height 47
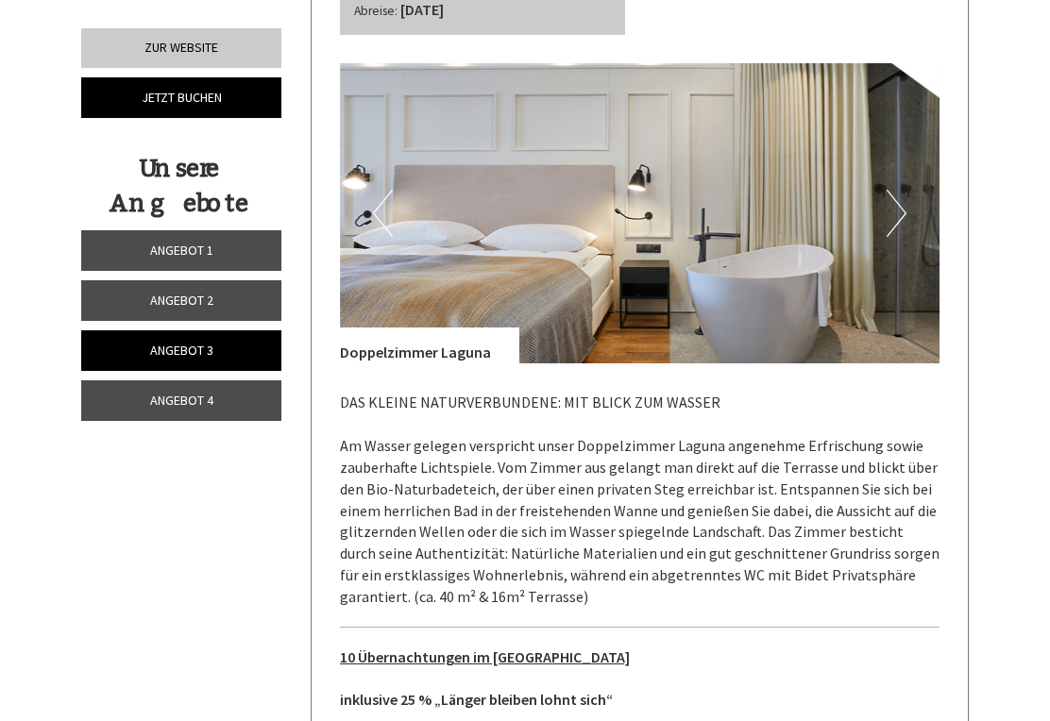
click at [901, 190] on button "Next" at bounding box center [896, 213] width 20 height 47
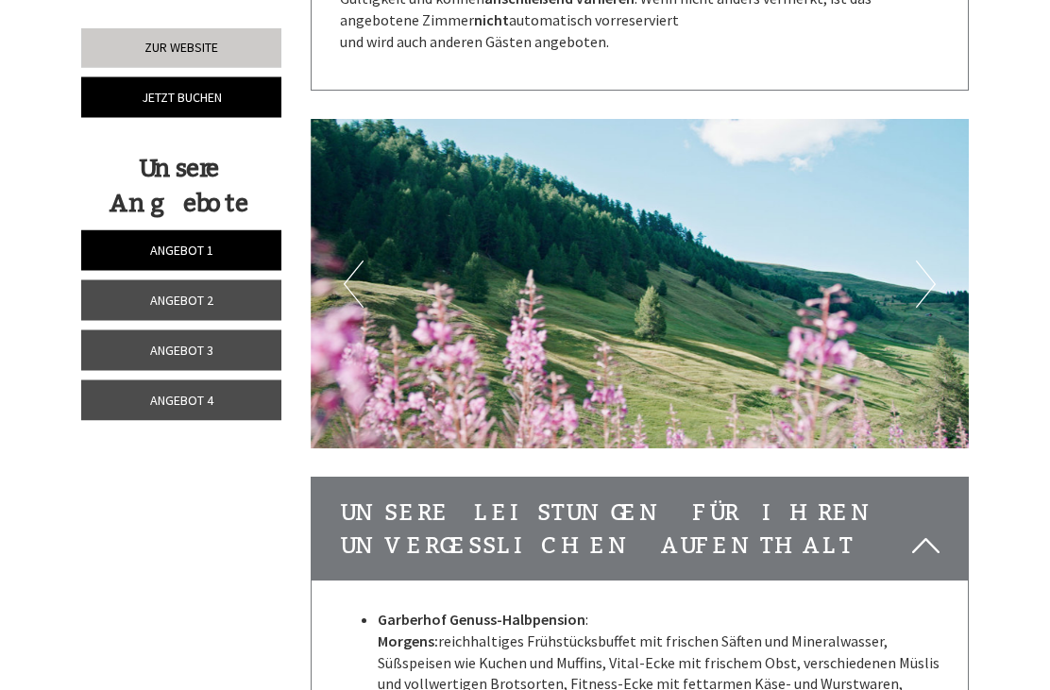
scroll to position [5009, 0]
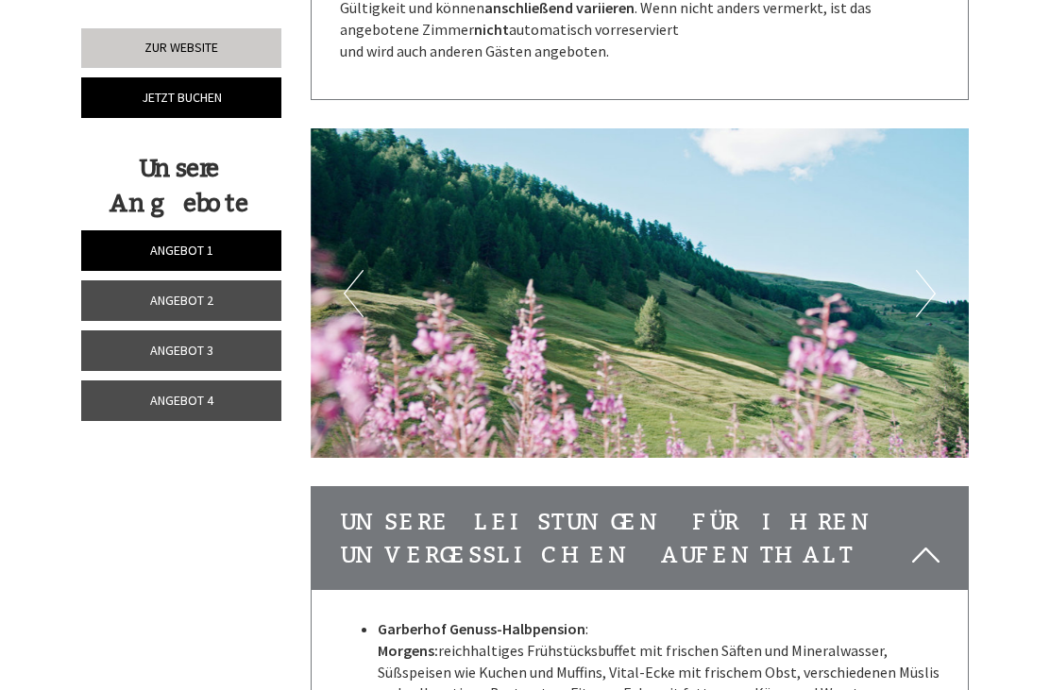
click at [208, 404] on span "Angebot 4" at bounding box center [181, 400] width 63 height 17
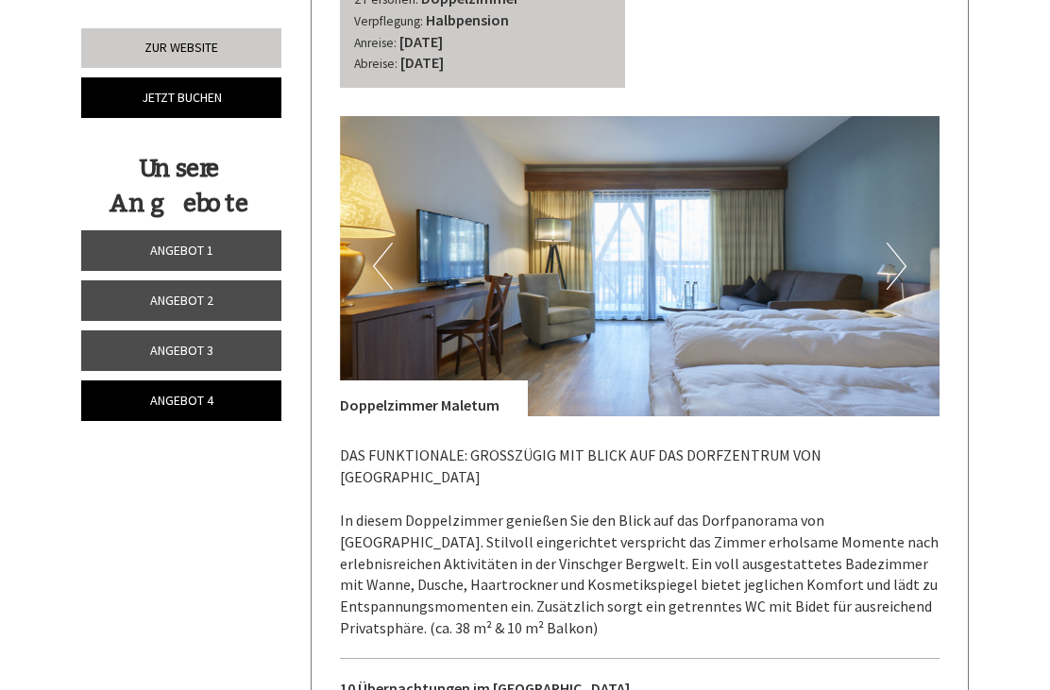
scroll to position [722, 0]
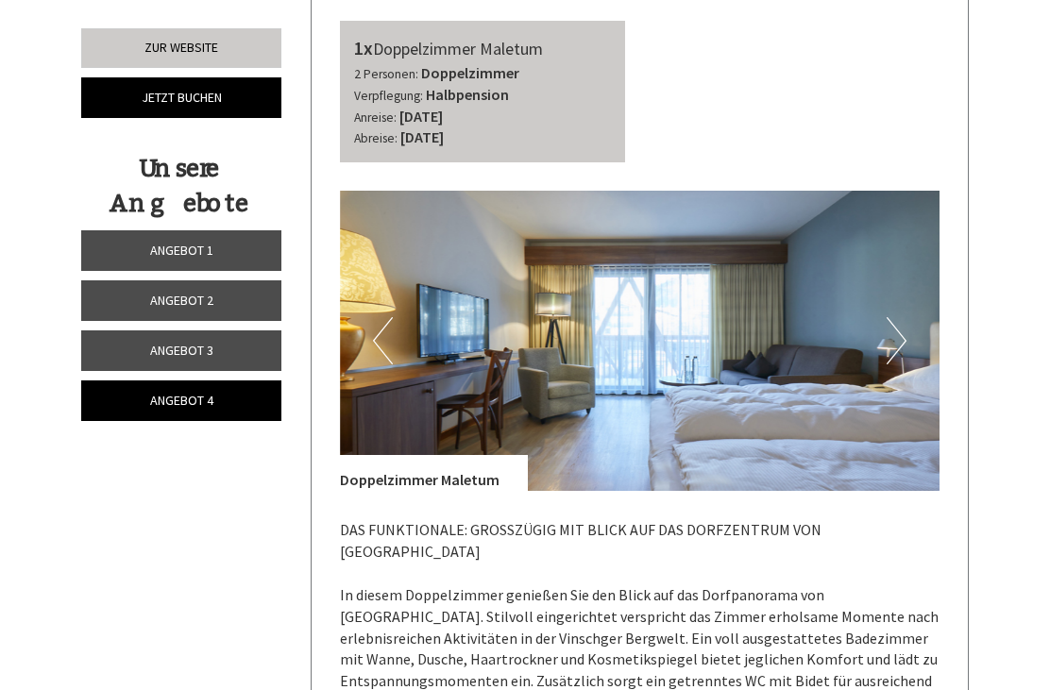
click at [891, 317] on button "Next" at bounding box center [896, 340] width 20 height 47
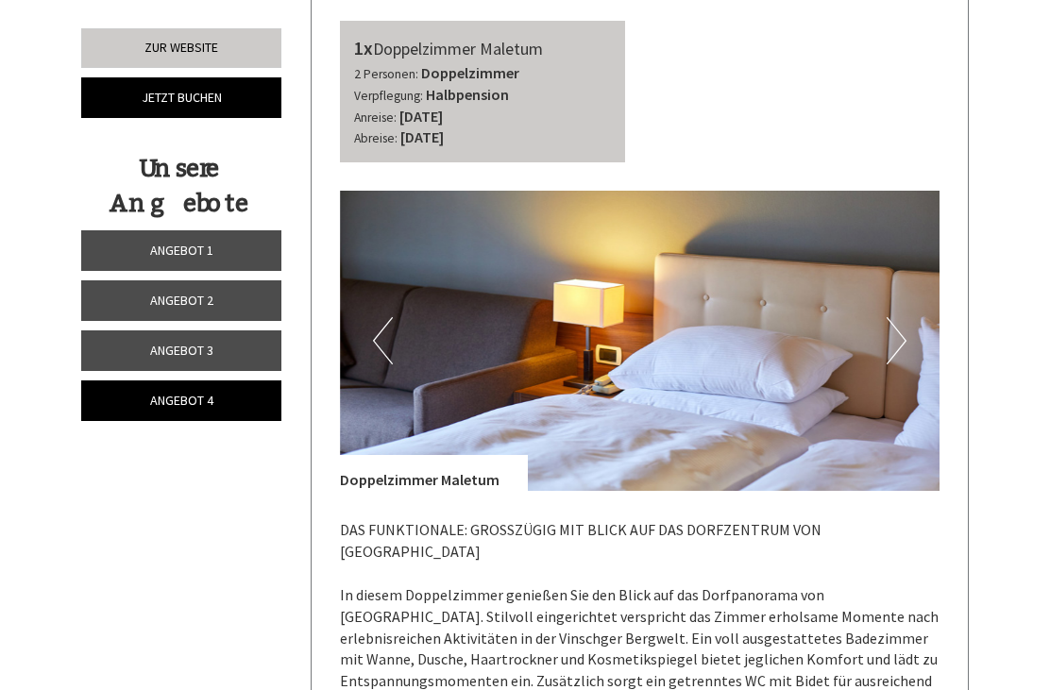
click at [895, 317] on button "Next" at bounding box center [896, 340] width 20 height 47
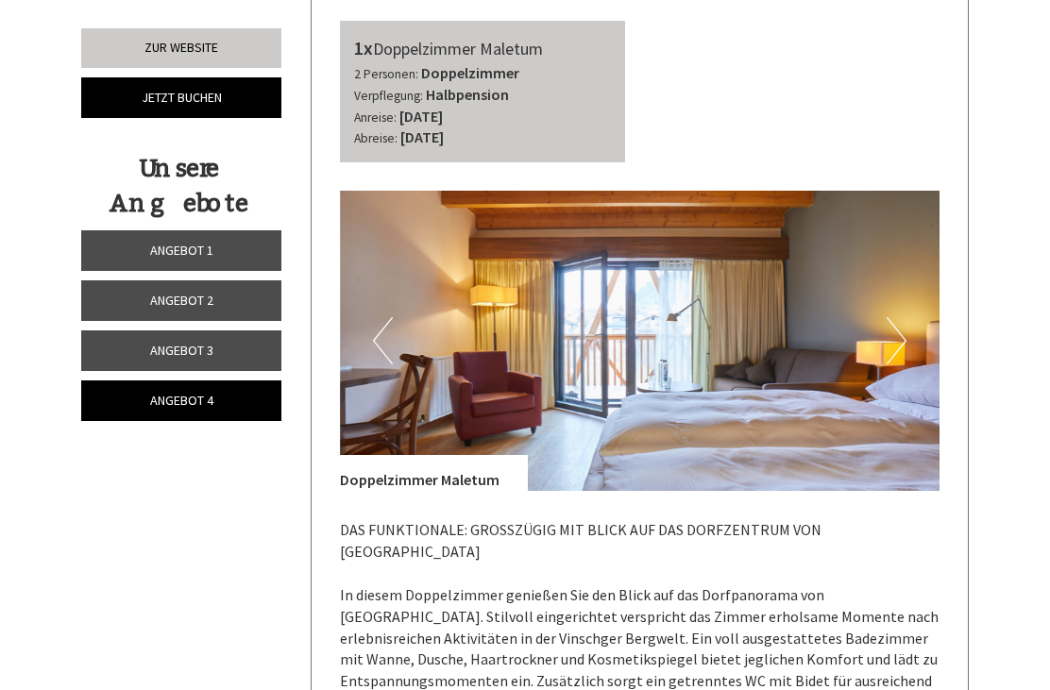
click at [897, 317] on button "Next" at bounding box center [896, 340] width 20 height 47
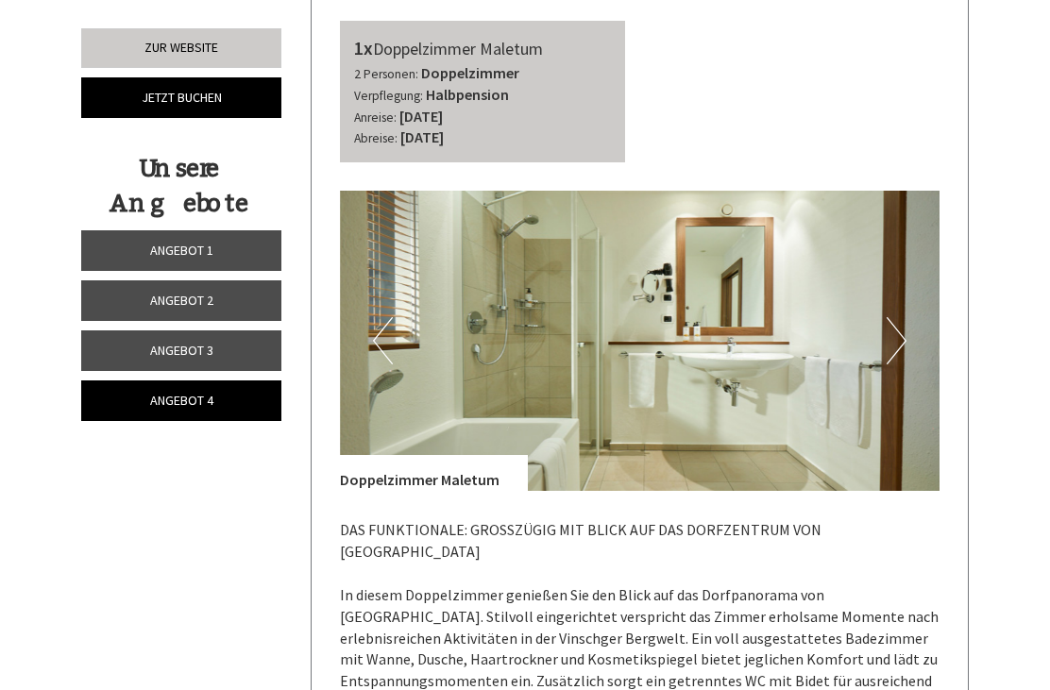
click at [900, 317] on button "Next" at bounding box center [896, 340] width 20 height 47
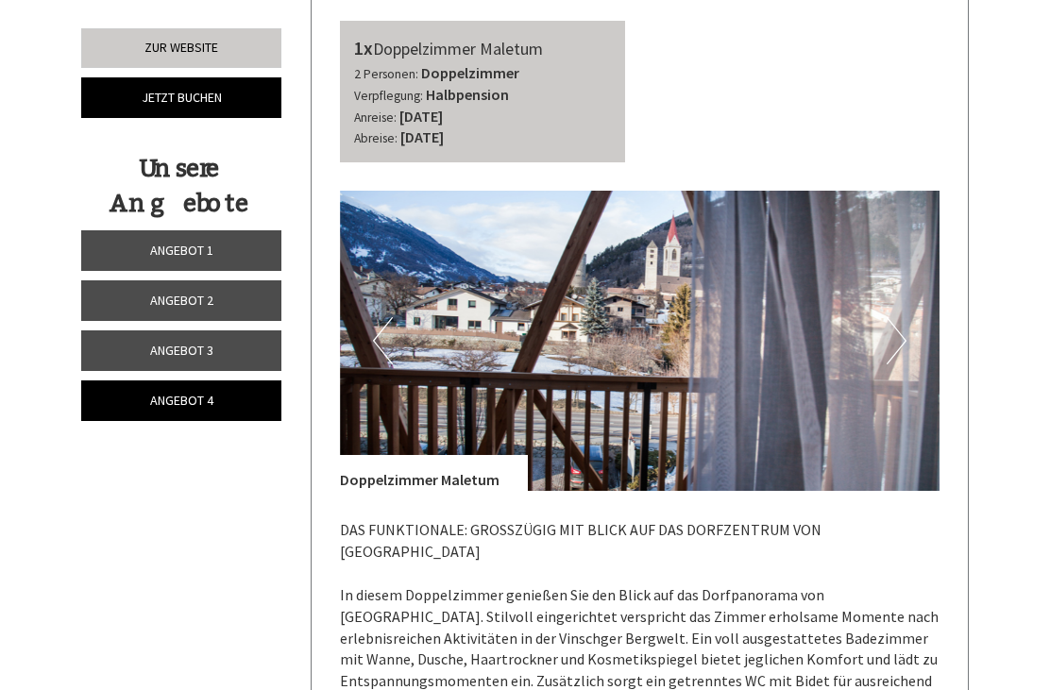
click at [151, 356] on span "Angebot 3" at bounding box center [181, 350] width 63 height 17
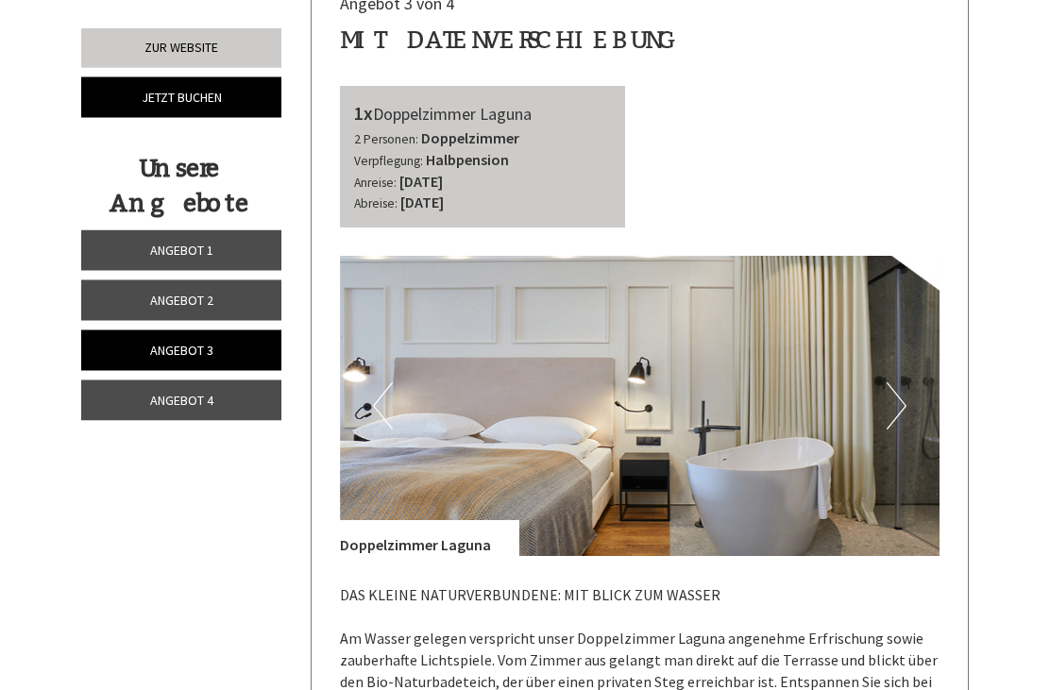
scroll to position [657, 0]
click at [901, 382] on button "Next" at bounding box center [896, 405] width 20 height 47
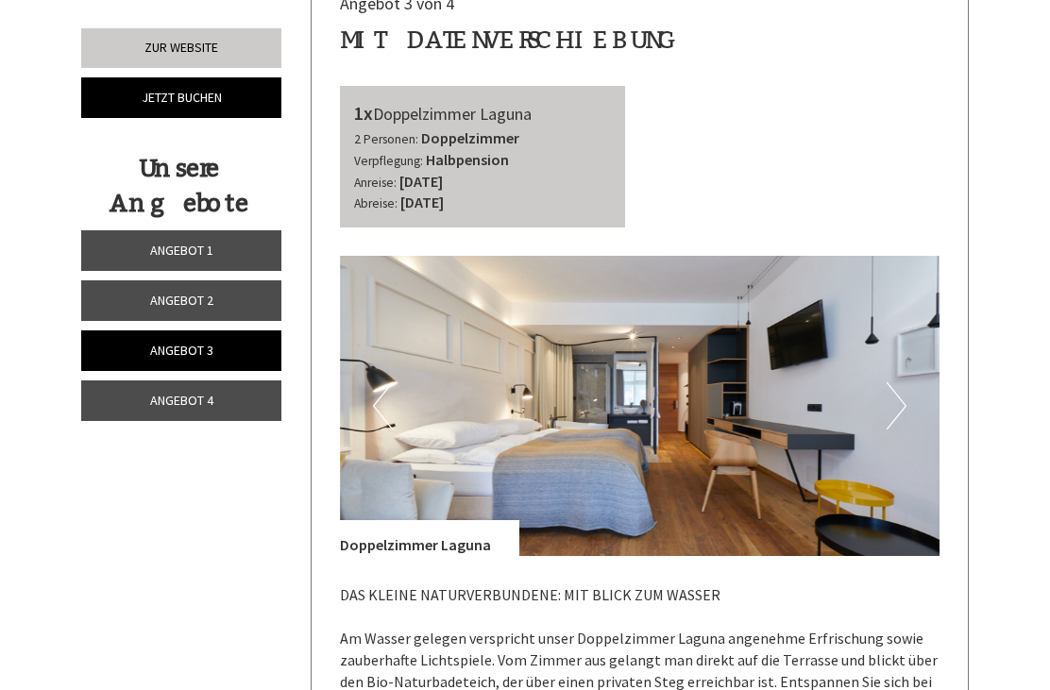
click at [899, 382] on button "Next" at bounding box center [896, 405] width 20 height 47
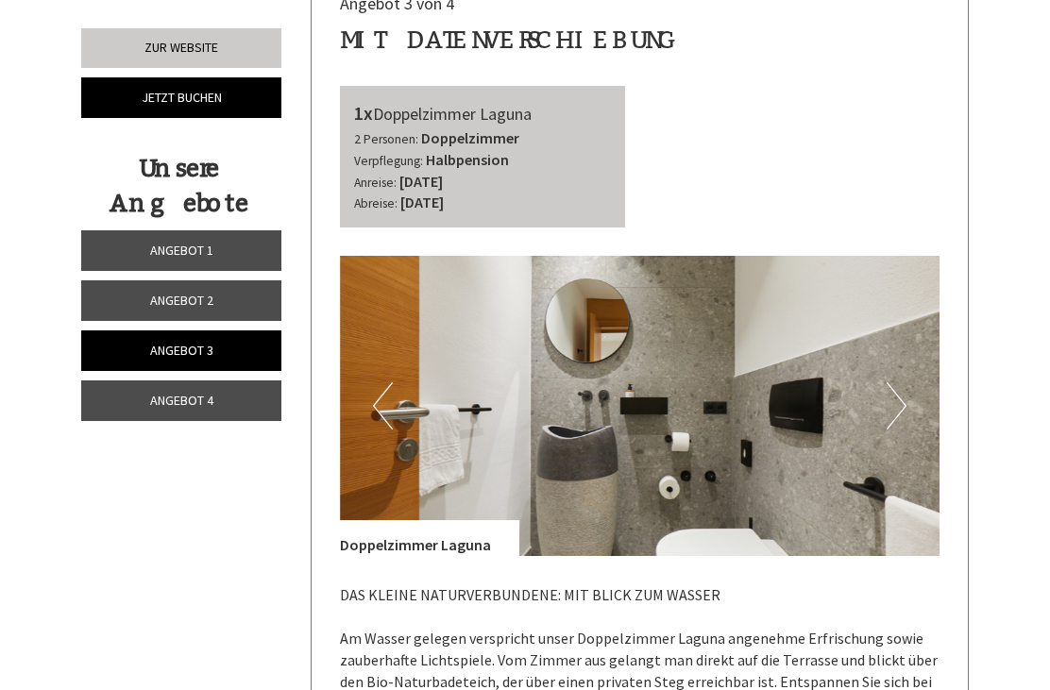
click at [890, 382] on button "Next" at bounding box center [896, 405] width 20 height 47
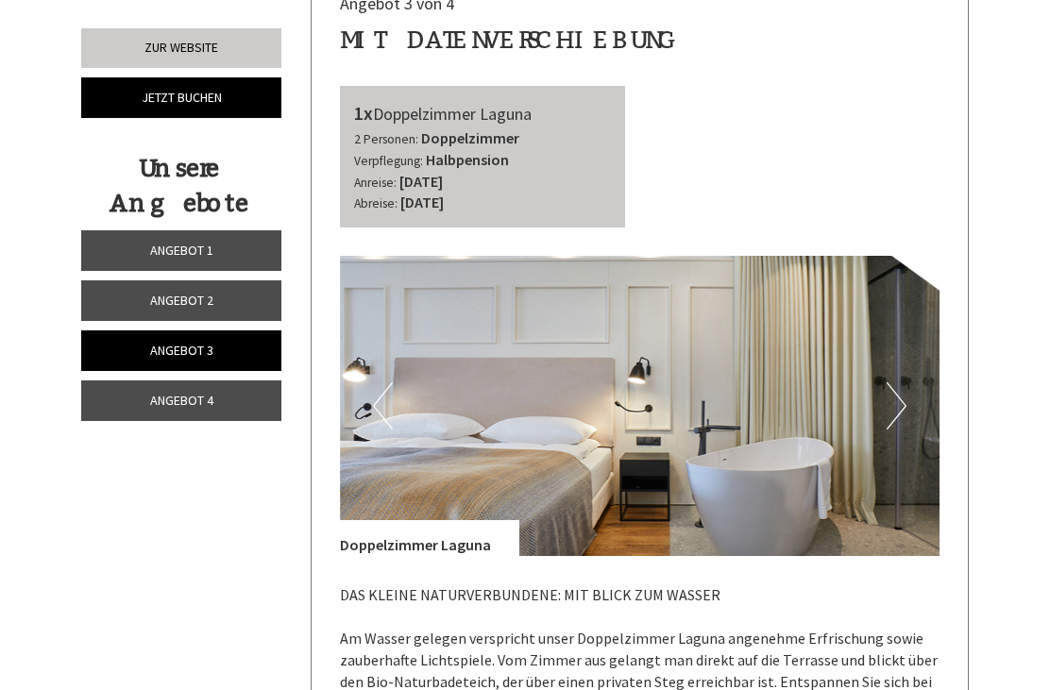
click at [901, 382] on button "Next" at bounding box center [896, 405] width 20 height 47
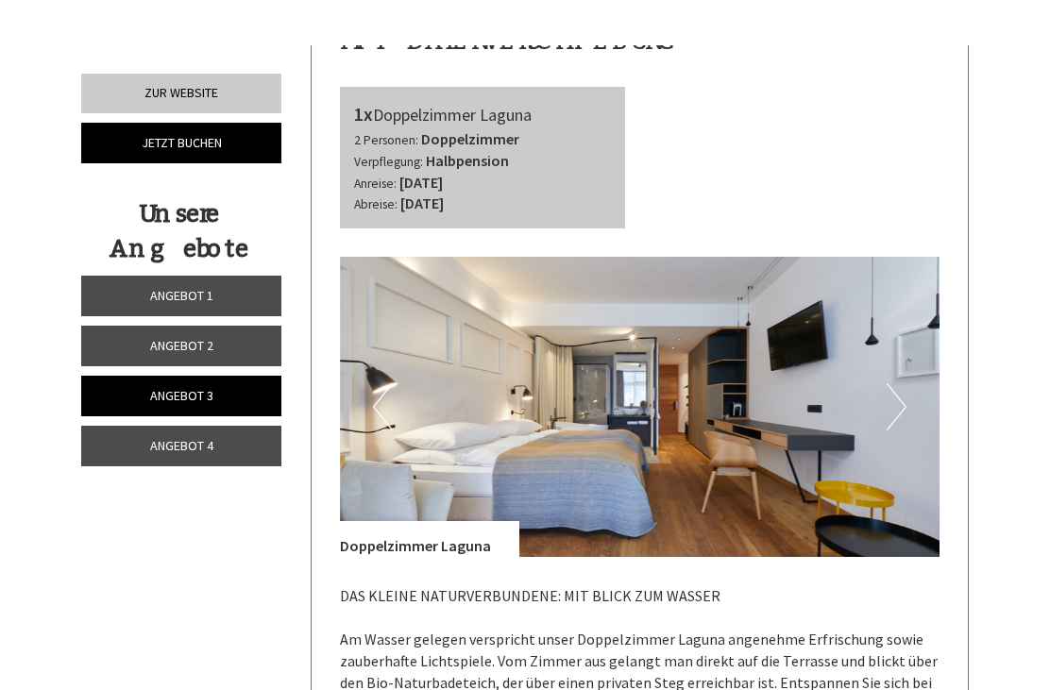
scroll to position [653, 0]
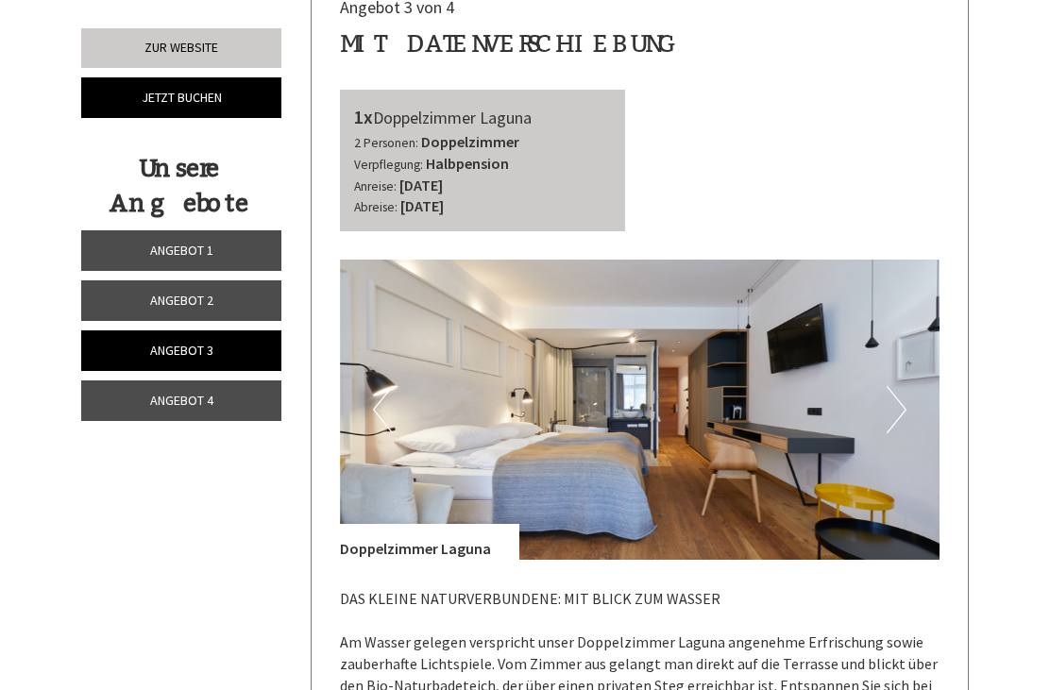
click at [901, 386] on button "Next" at bounding box center [896, 409] width 20 height 47
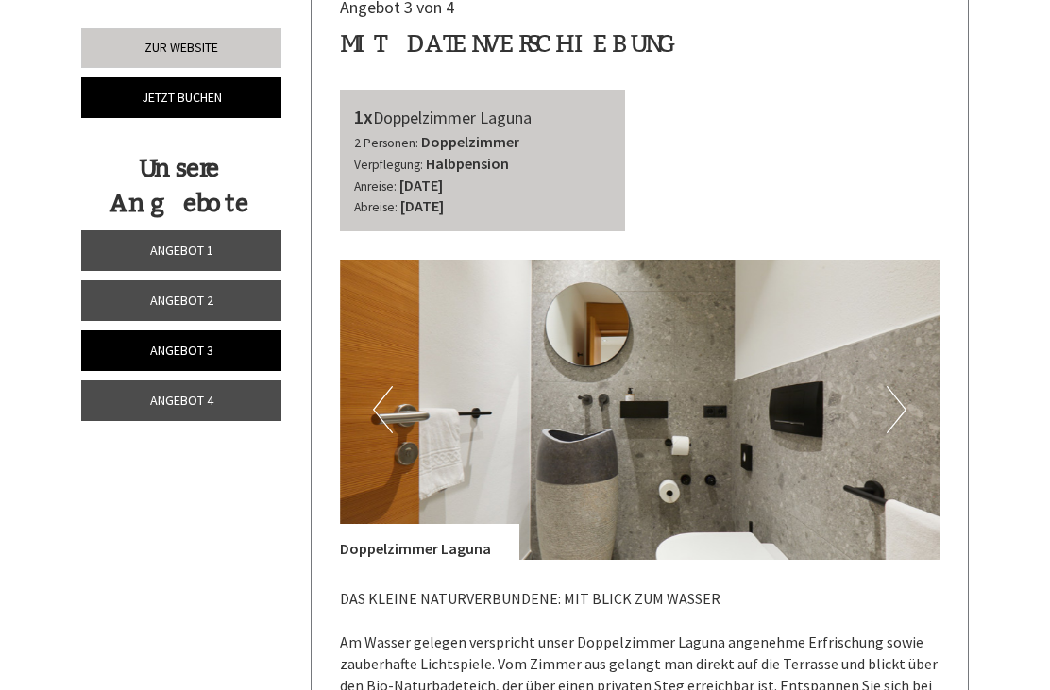
click at [913, 386] on img at bounding box center [640, 410] width 600 height 300
click at [901, 386] on button "Next" at bounding box center [896, 409] width 20 height 47
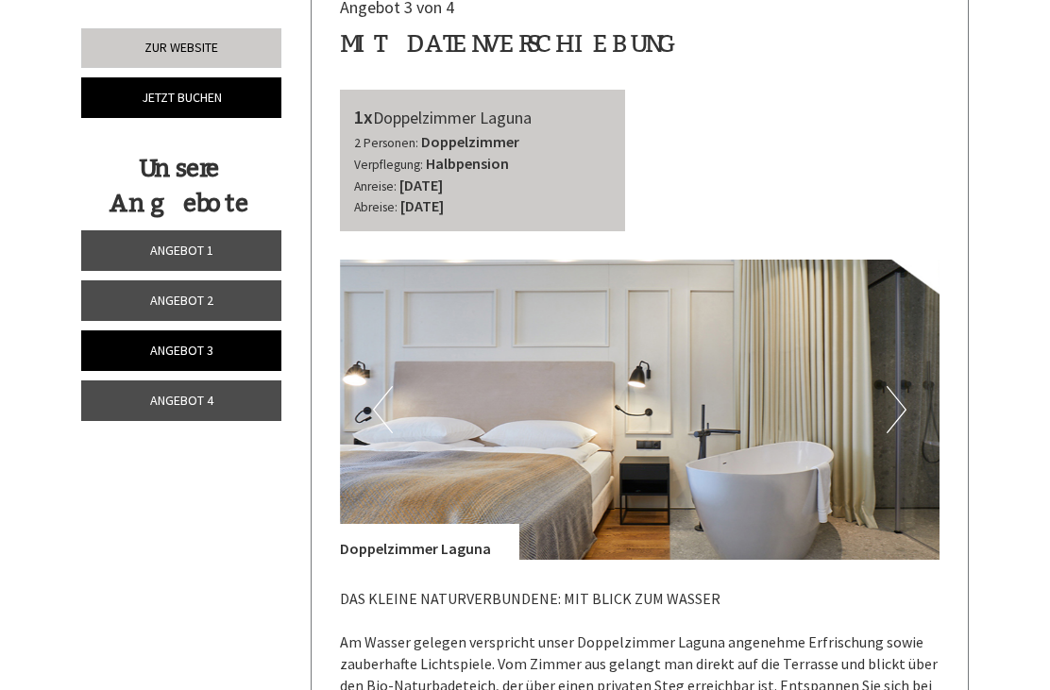
click at [909, 385] on img at bounding box center [640, 410] width 600 height 300
click at [914, 388] on img at bounding box center [640, 410] width 600 height 300
click at [903, 391] on button "Next" at bounding box center [896, 409] width 20 height 47
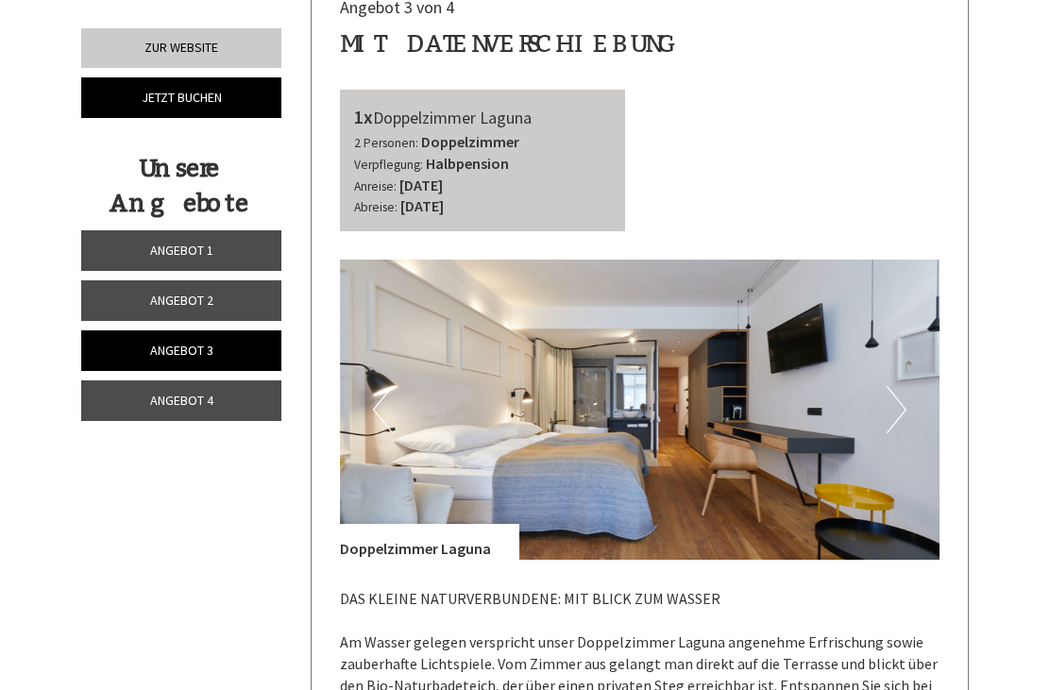
click at [908, 379] on img at bounding box center [640, 410] width 600 height 300
click at [900, 386] on button "Next" at bounding box center [896, 409] width 20 height 47
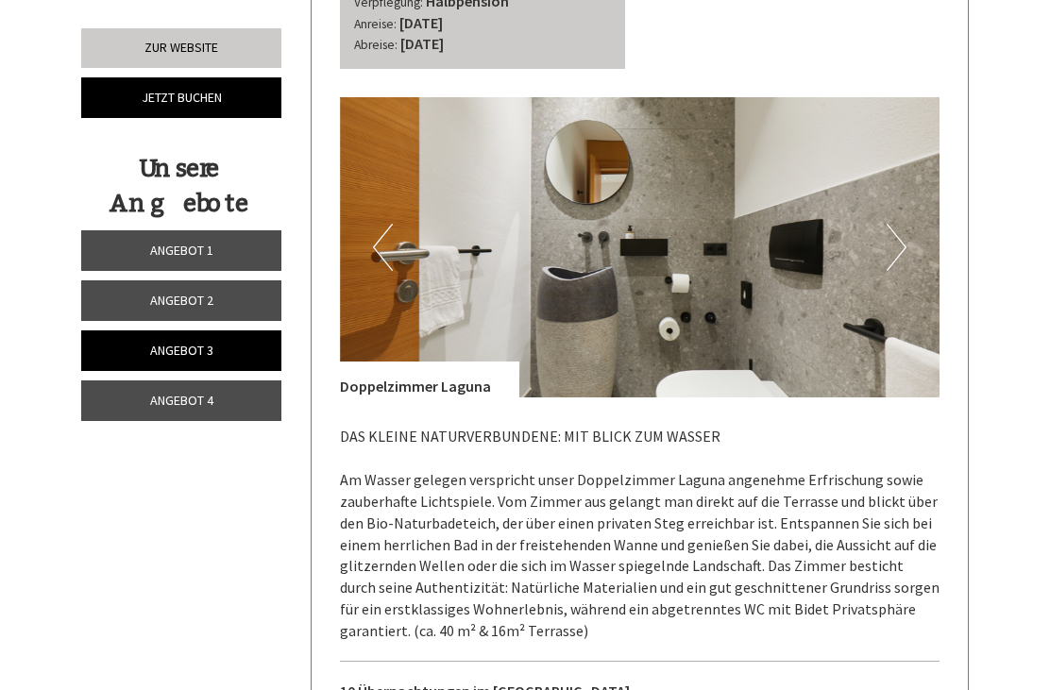
scroll to position [812, 0]
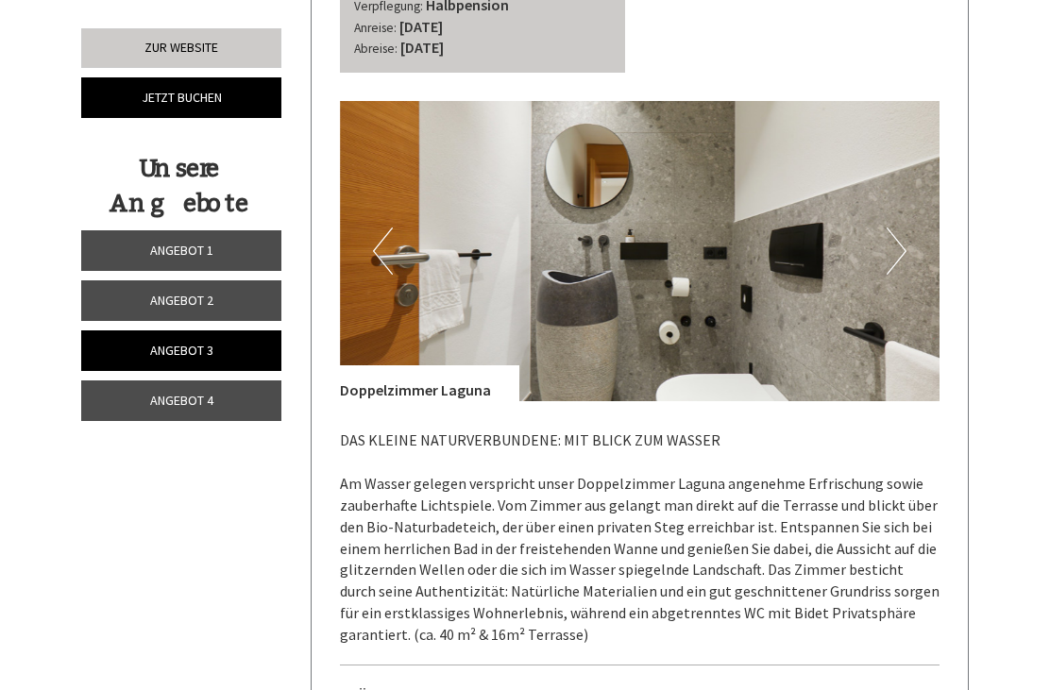
click at [912, 221] on img at bounding box center [640, 251] width 600 height 300
click at [913, 227] on img at bounding box center [640, 251] width 600 height 300
click at [374, 194] on img at bounding box center [640, 251] width 600 height 300
click at [380, 227] on button "Previous" at bounding box center [383, 250] width 20 height 47
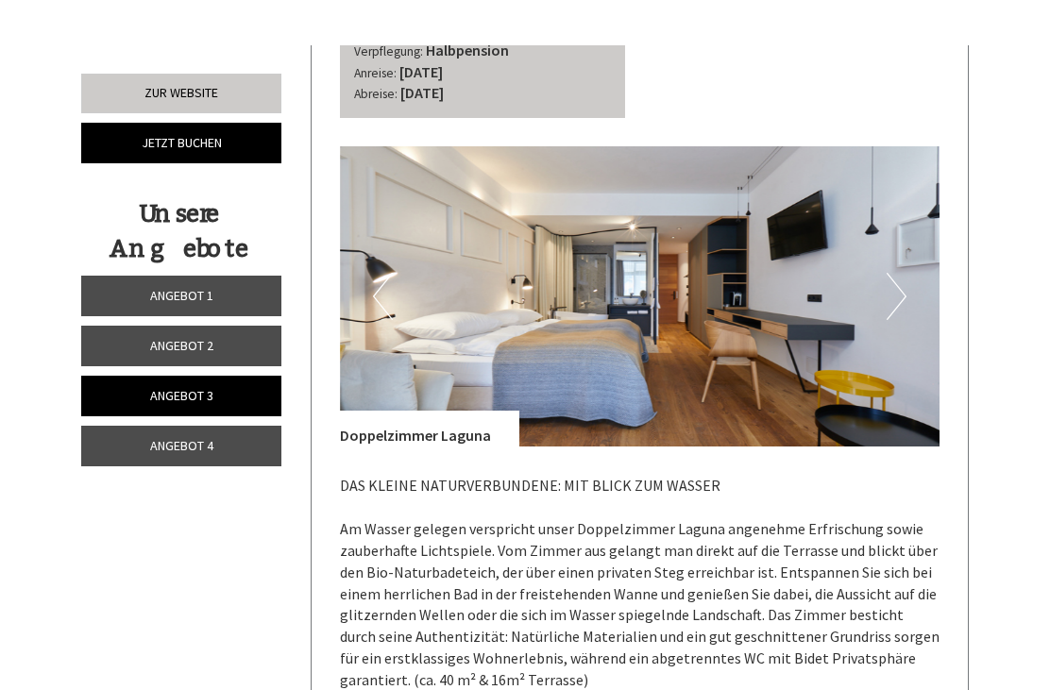
scroll to position [764, 0]
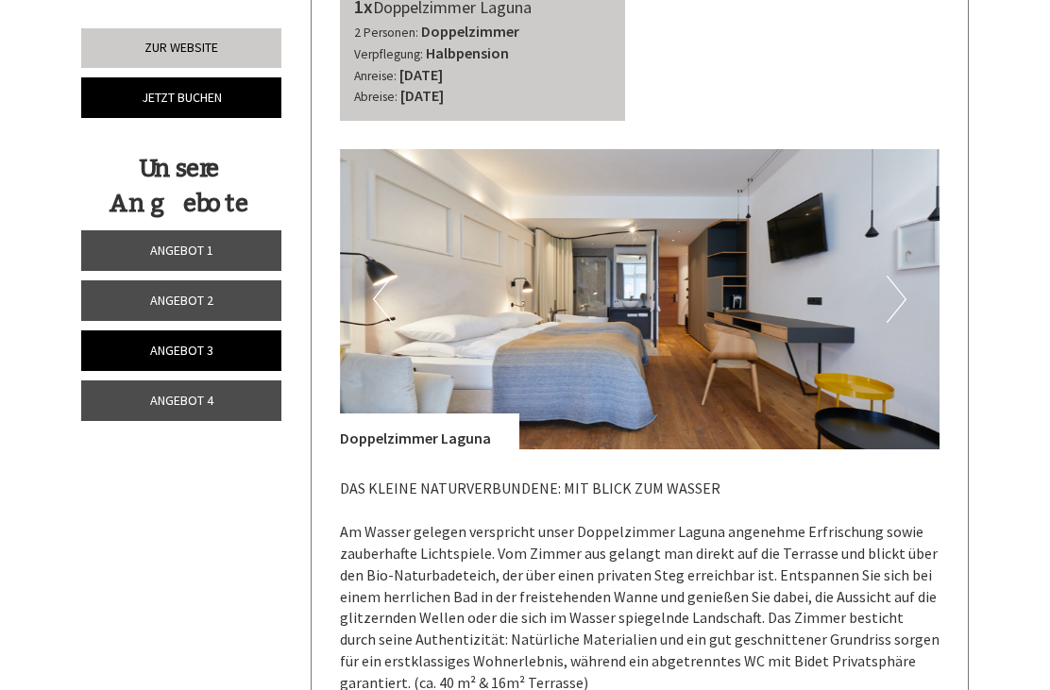
click at [684, 287] on img at bounding box center [640, 299] width 600 height 300
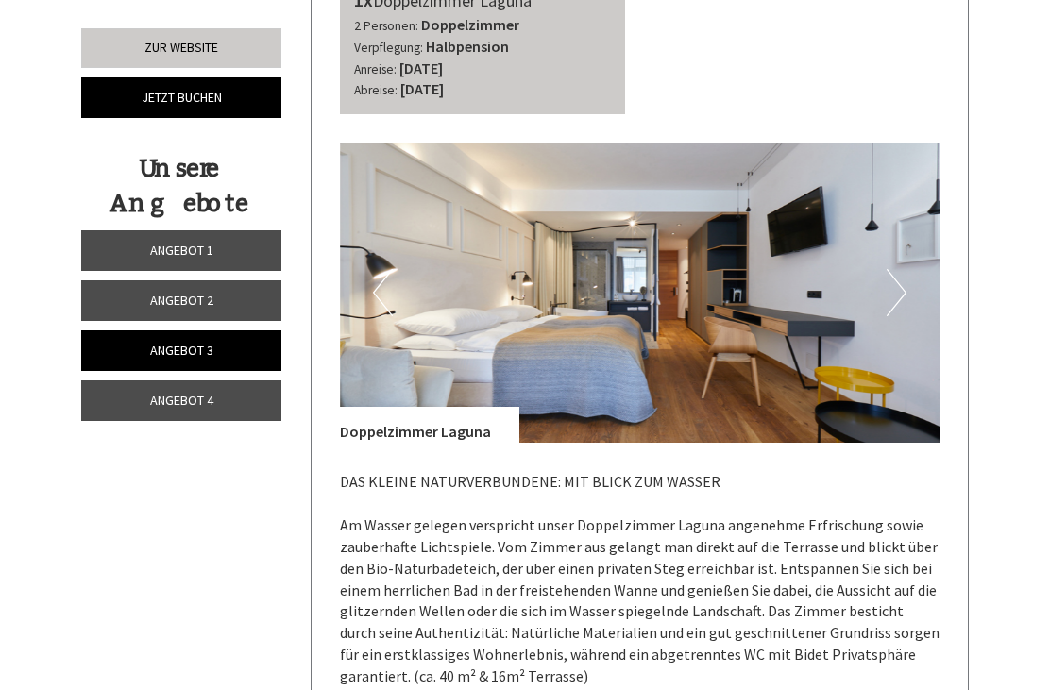
scroll to position [763, 0]
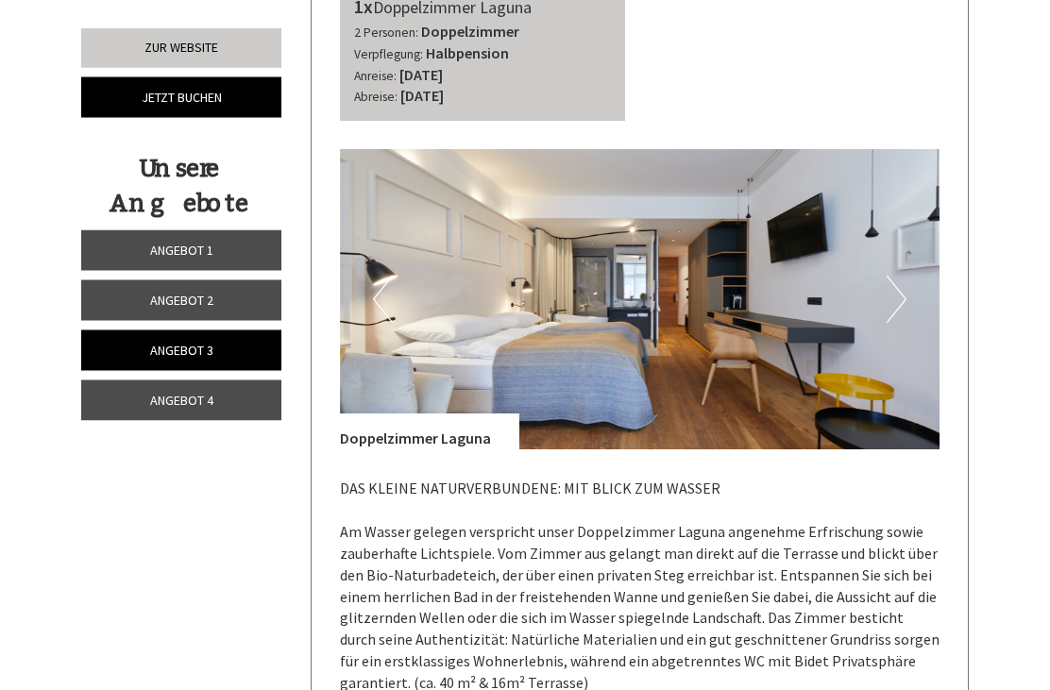
click at [386, 235] on img at bounding box center [640, 300] width 600 height 300
click at [388, 276] on button "Previous" at bounding box center [383, 299] width 20 height 47
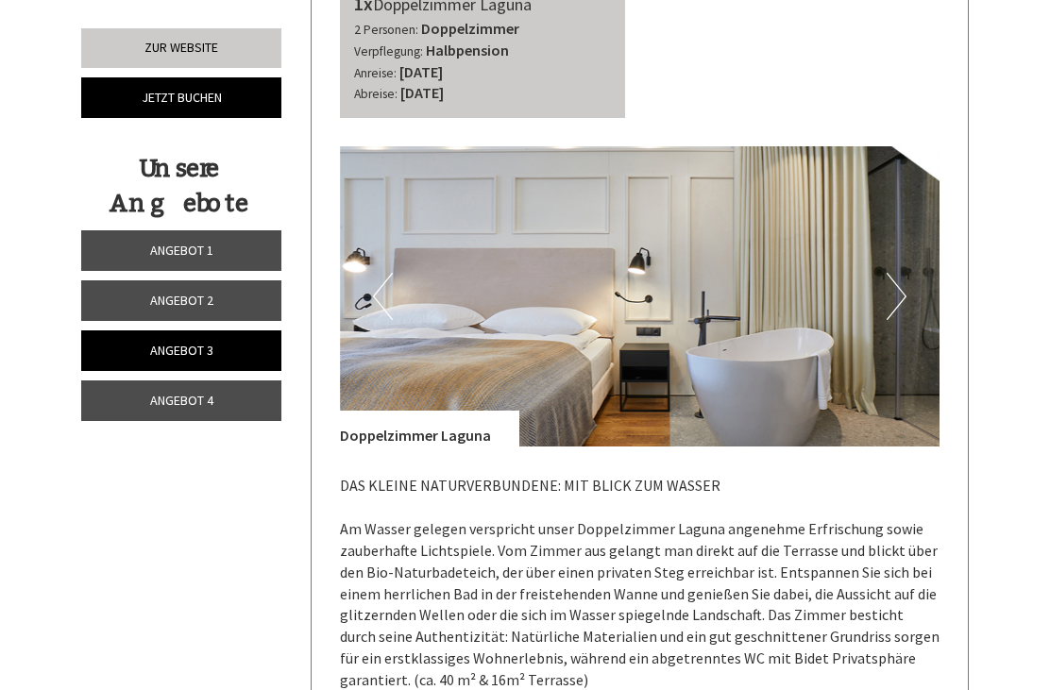
scroll to position [766, 0]
